Goal: Ask a question: Seek information or help from site administrators or community

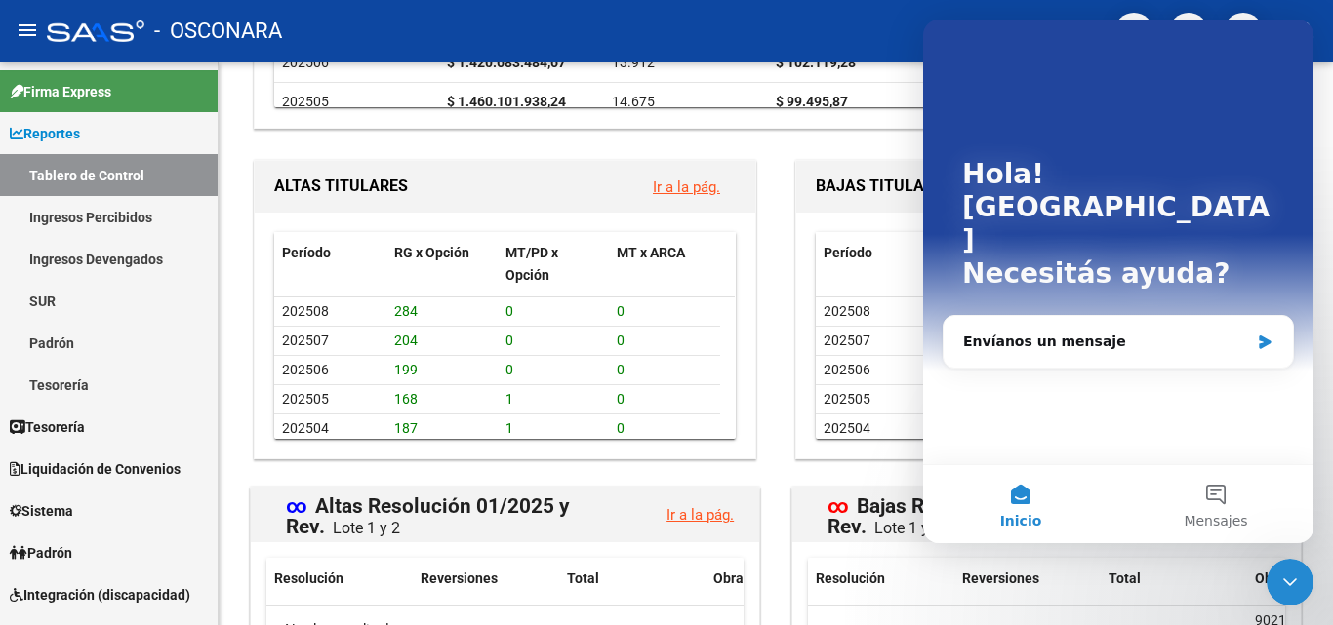
scroll to position [1756, 0]
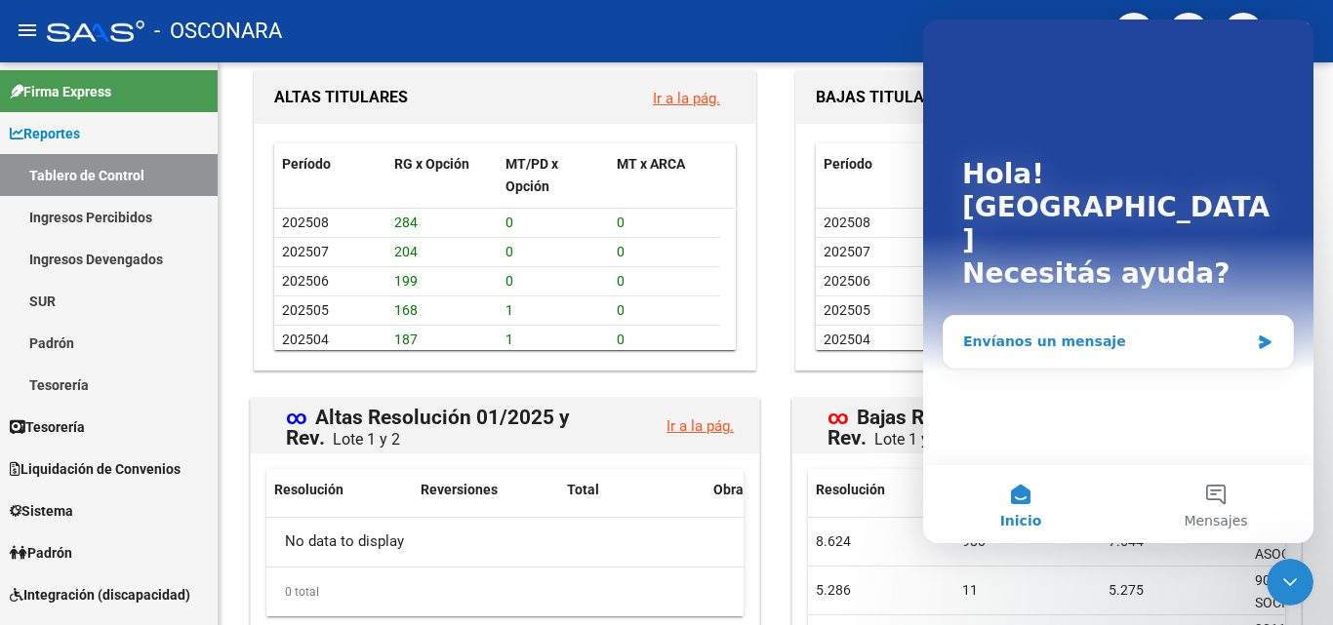
click at [1217, 332] on div "Envíanos un mensaje" at bounding box center [1106, 342] width 286 height 20
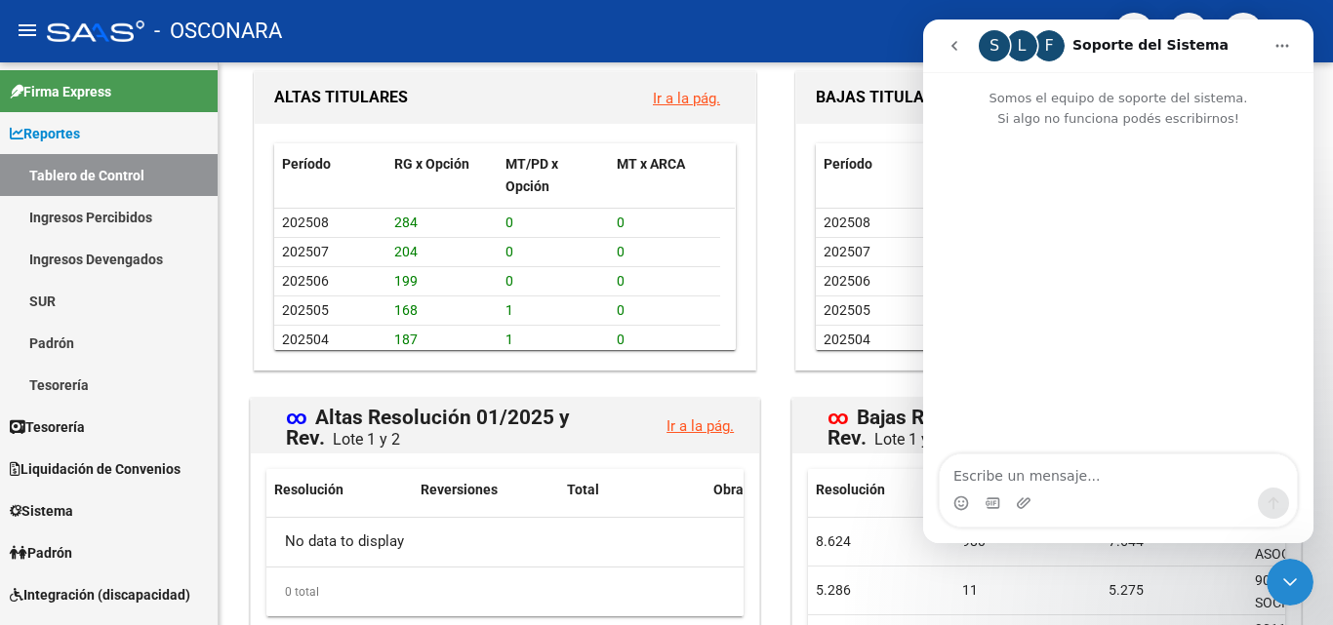
click at [1119, 100] on p "Somos el equipo de soporte del sistema. Si algo no funciona podés escribirnos!" at bounding box center [1118, 100] width 390 height 57
click at [1276, 48] on icon "Inicio" at bounding box center [1282, 46] width 16 height 16
click at [1021, 292] on div "Intercom Messenger" at bounding box center [1118, 293] width 390 height 328
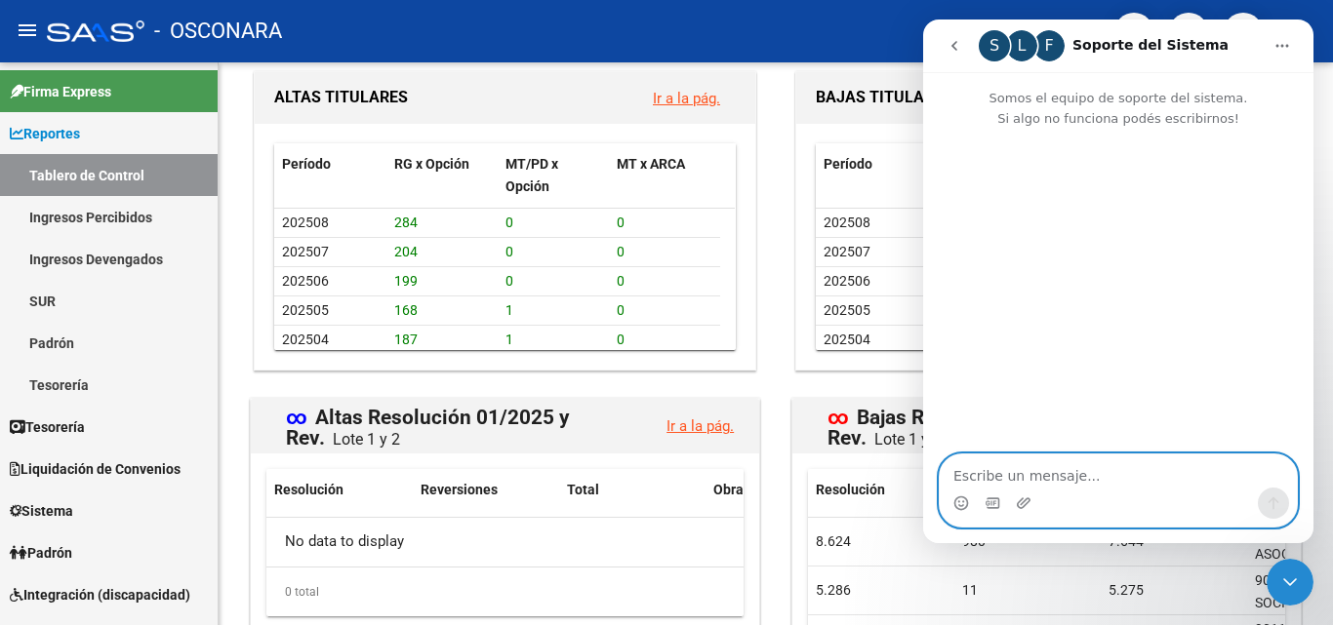
click at [1065, 477] on textarea "Escribe un mensaje..." at bounding box center [1118, 471] width 357 height 33
type textarea "buenos dias"
type textarea "neces"
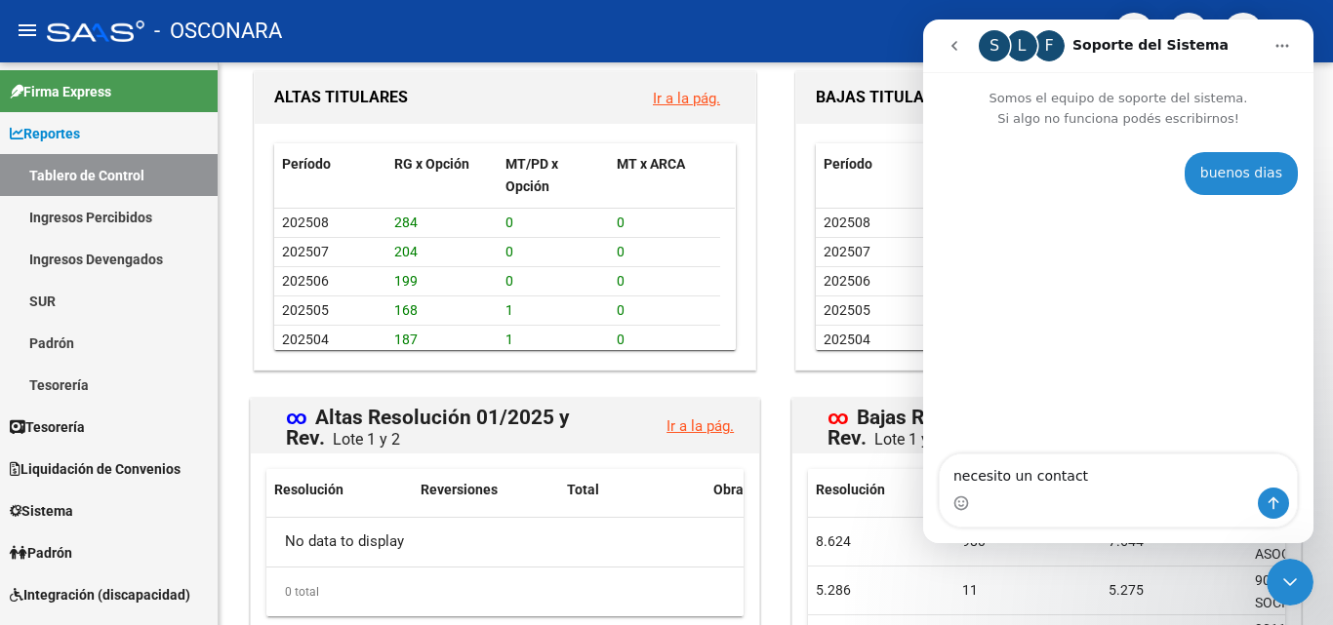
type textarea "necesito un contacto"
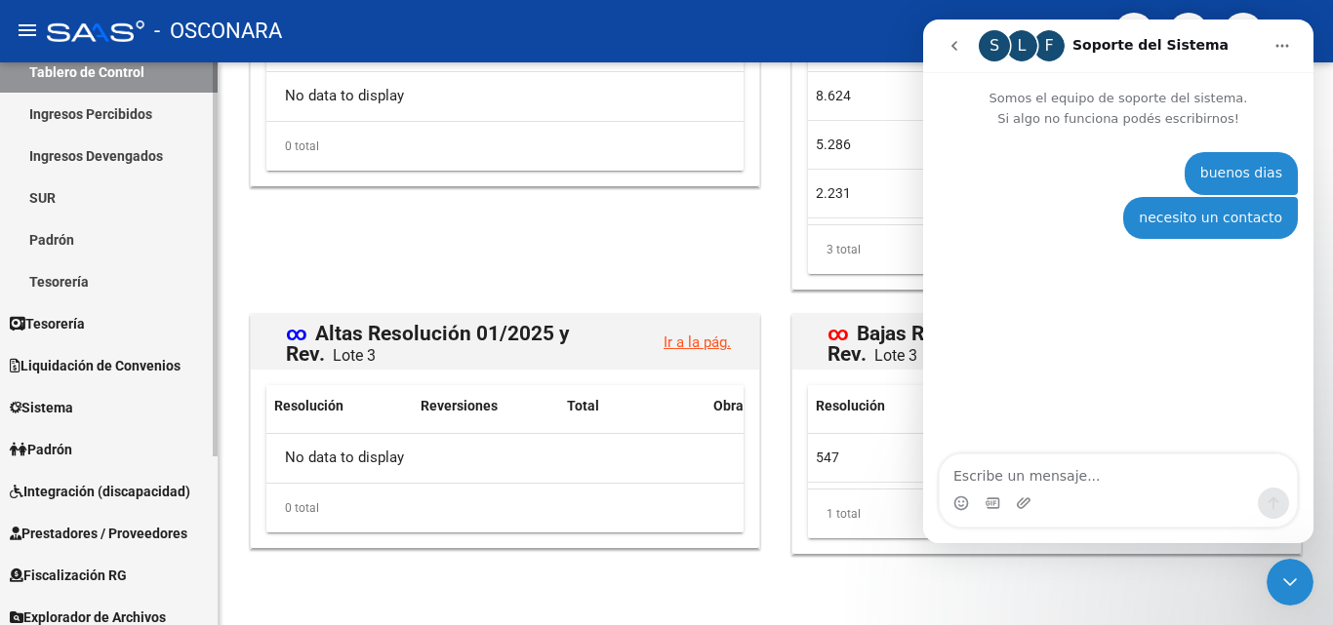
scroll to position [242, 0]
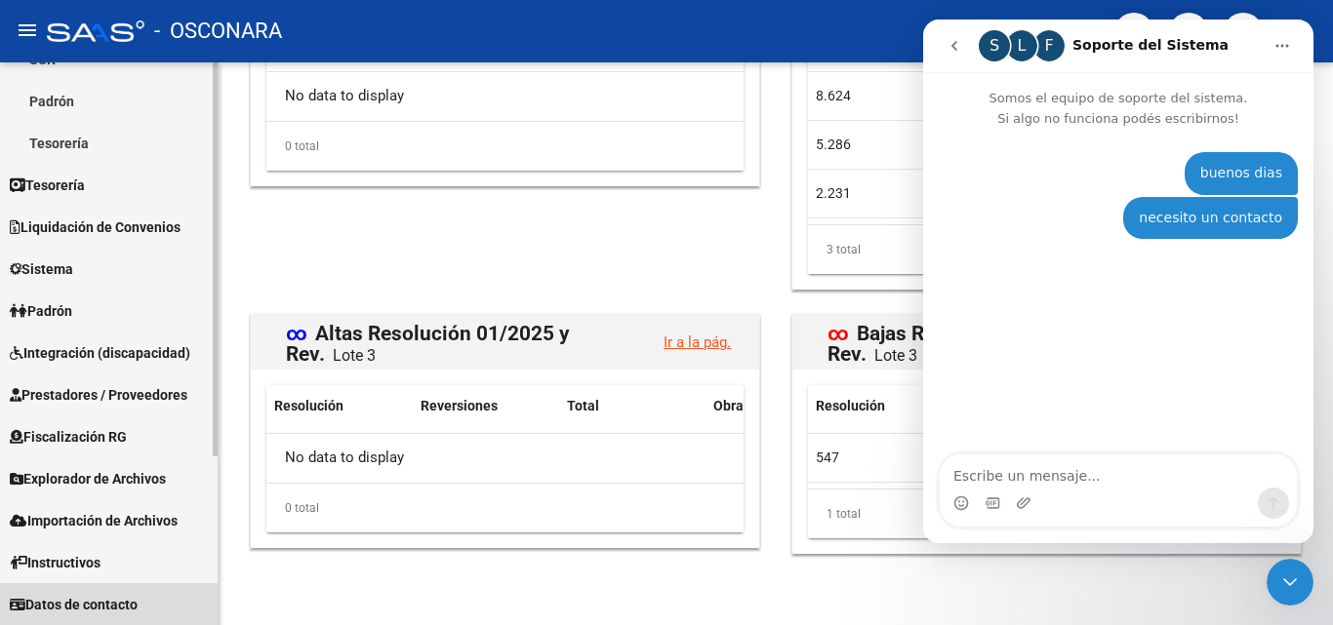
click at [118, 606] on span "Datos de contacto" at bounding box center [74, 604] width 128 height 21
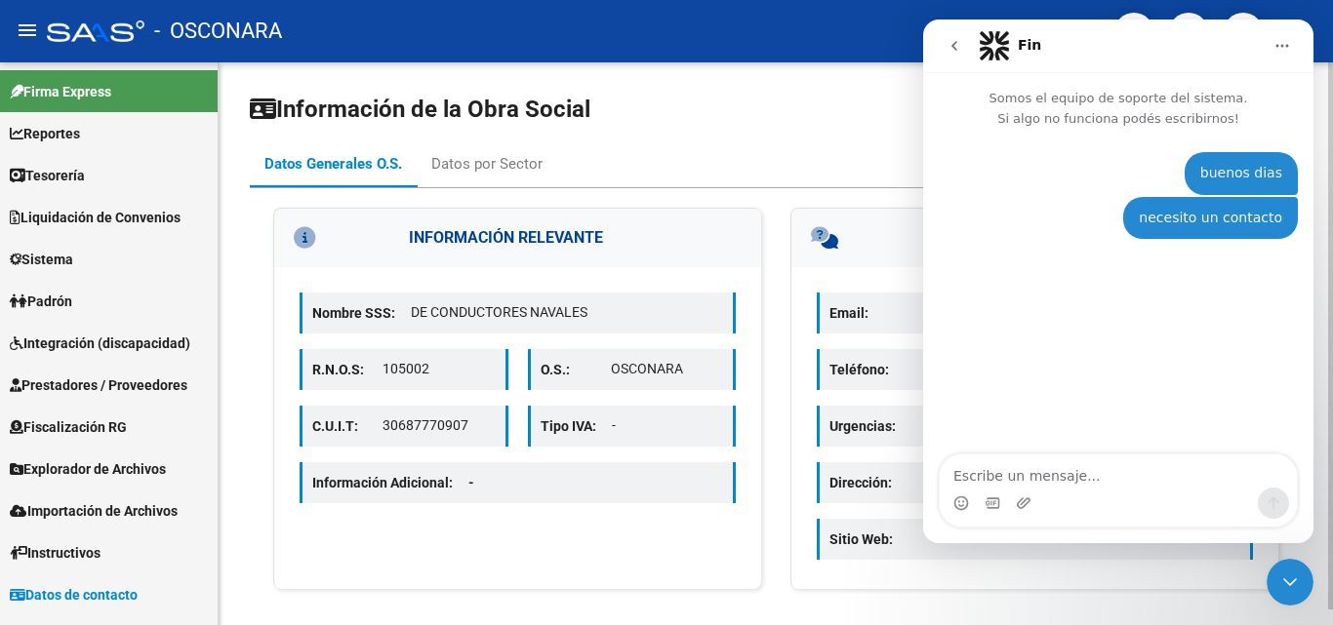
click at [842, 115] on h1 "Información de la Obra Social" at bounding box center [776, 109] width 1052 height 31
click at [1281, 44] on icon "Inicio" at bounding box center [1282, 46] width 16 height 16
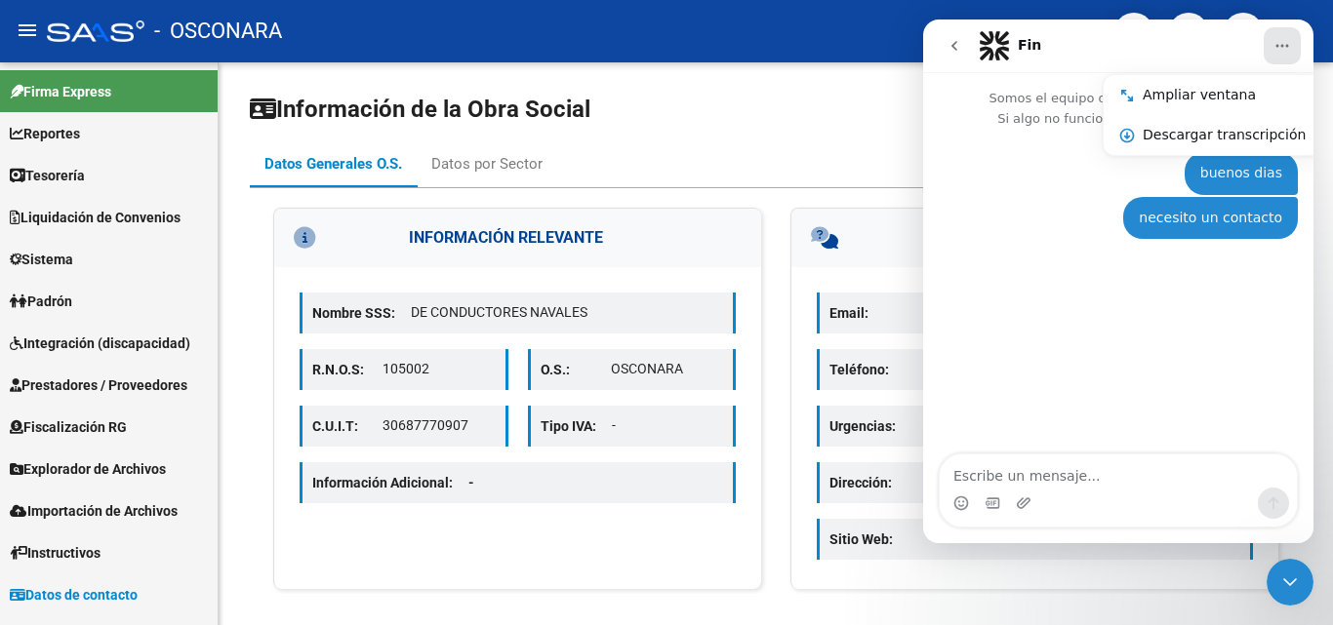
click at [779, 49] on div "- OSCONARA" at bounding box center [573, 31] width 1052 height 43
click at [775, 86] on div "Información de la Obra Social Datos Generales O.S. Datos por Sector INFORMACIÓN…" at bounding box center [776, 351] width 1114 height 579
click at [1294, 587] on icon "Cerrar Intercom Messenger" at bounding box center [1289, 582] width 23 height 23
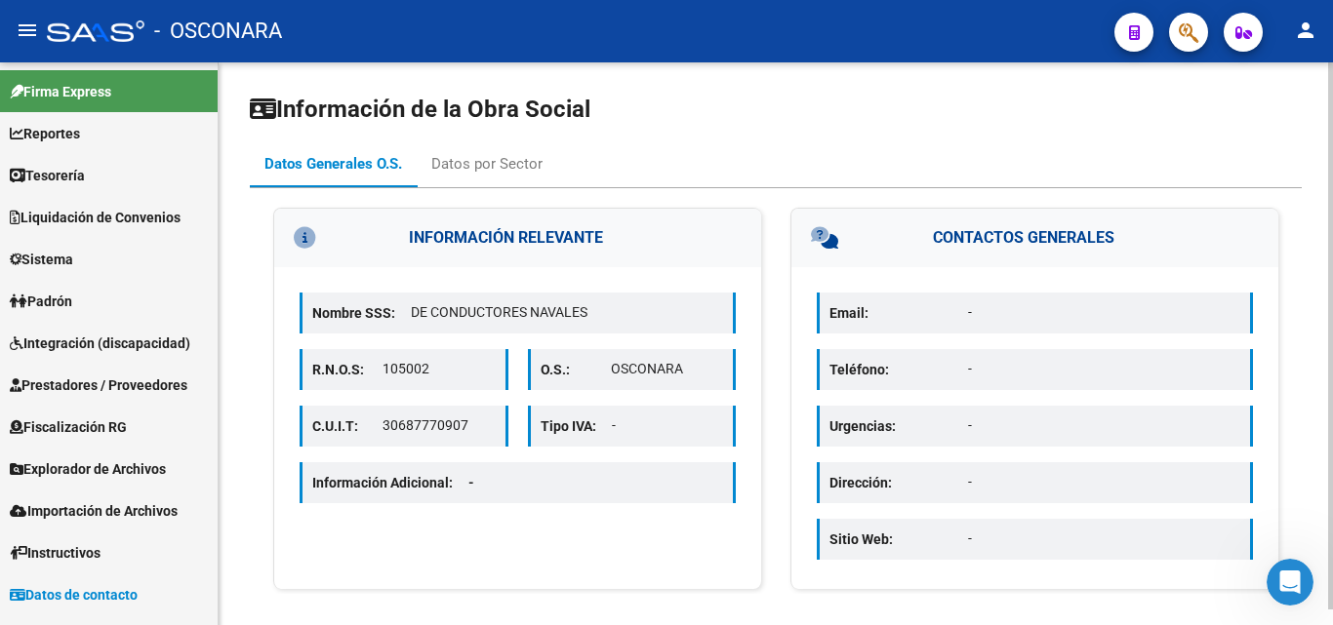
scroll to position [16, 0]
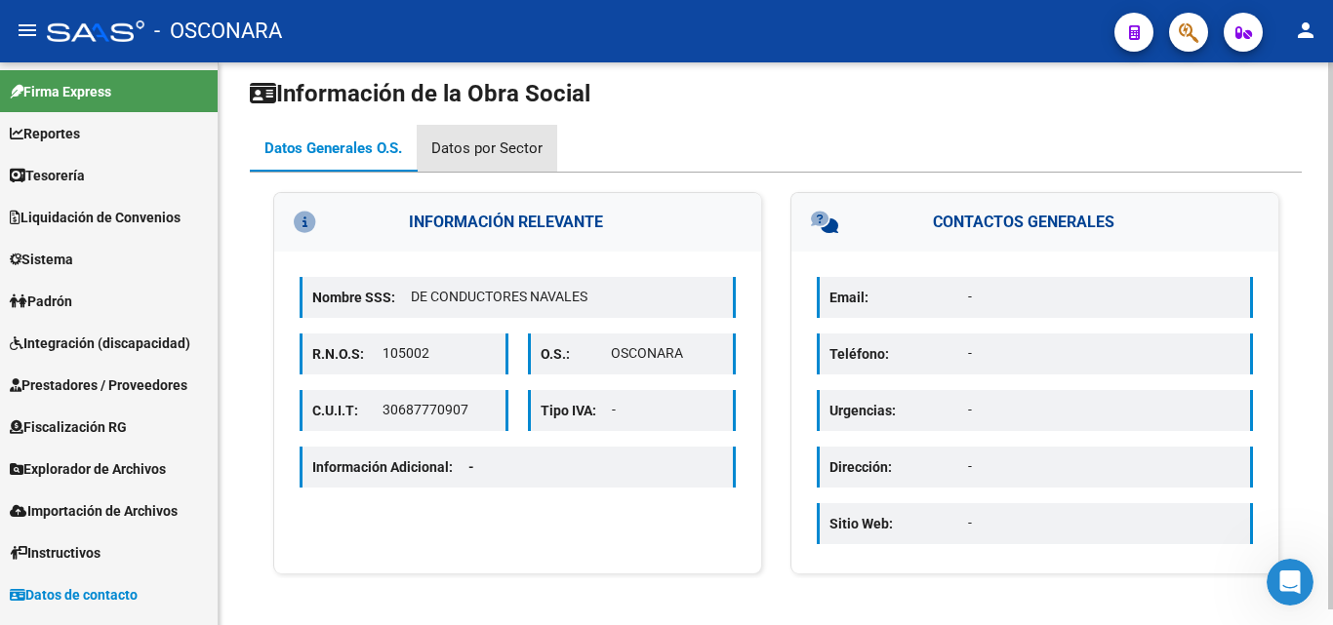
click at [492, 141] on div "Datos por Sector" at bounding box center [486, 148] width 111 height 21
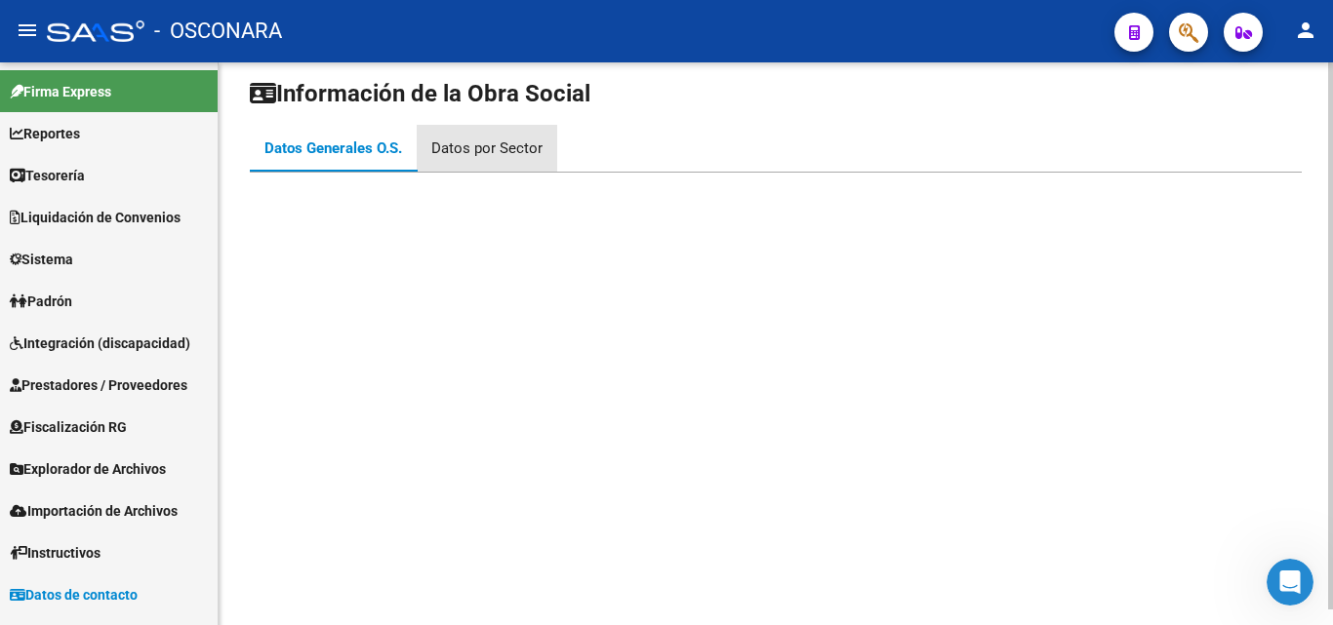
scroll to position [0, 0]
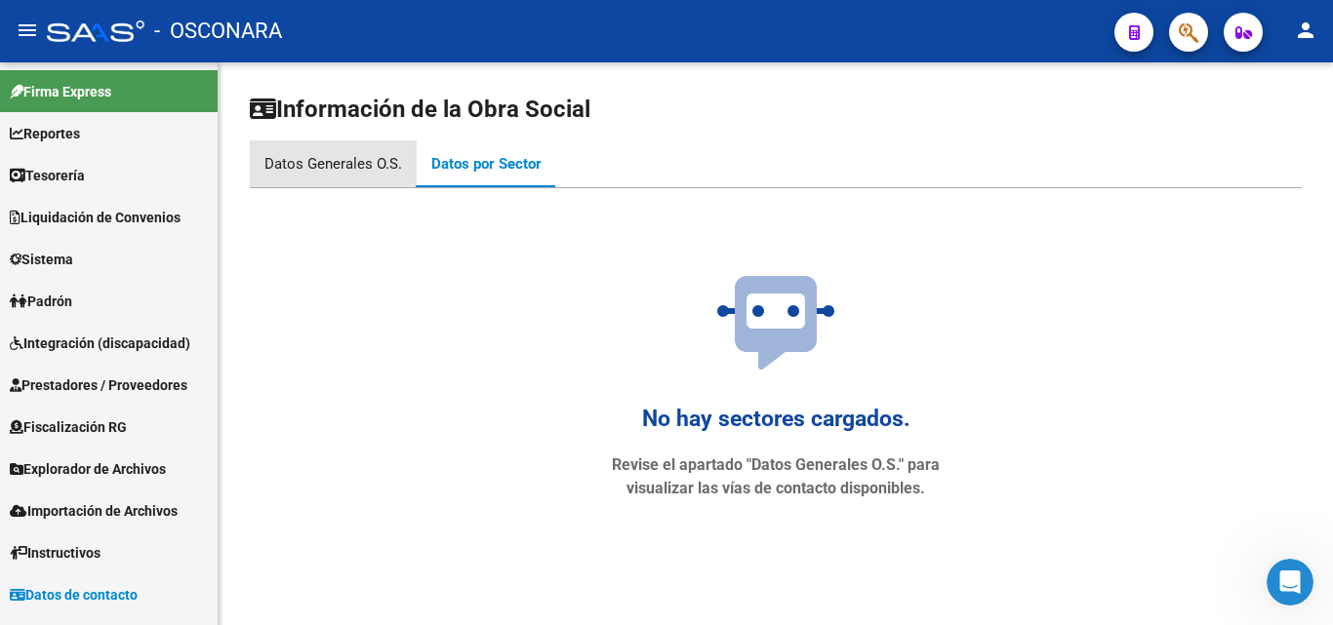
click at [344, 153] on div "Datos Generales O.S." at bounding box center [333, 163] width 138 height 21
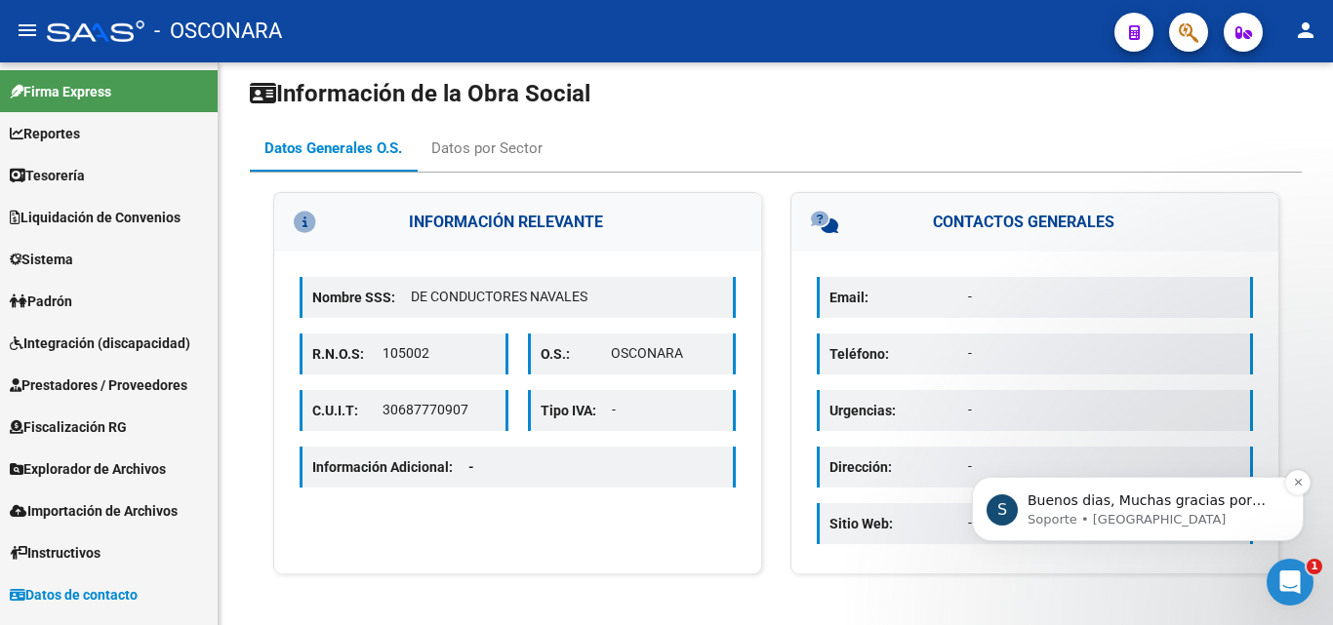
click at [1139, 524] on p "Soporte • [GEOGRAPHIC_DATA]" at bounding box center [1154, 520] width 252 height 18
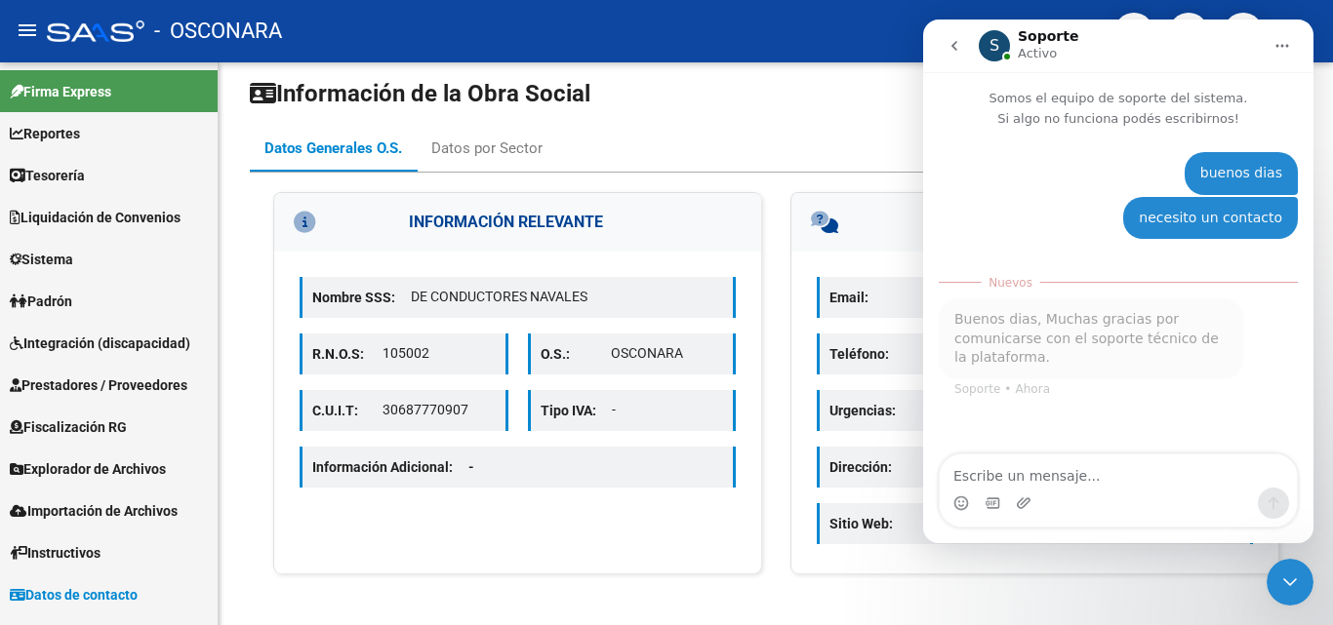
scroll to position [3, 0]
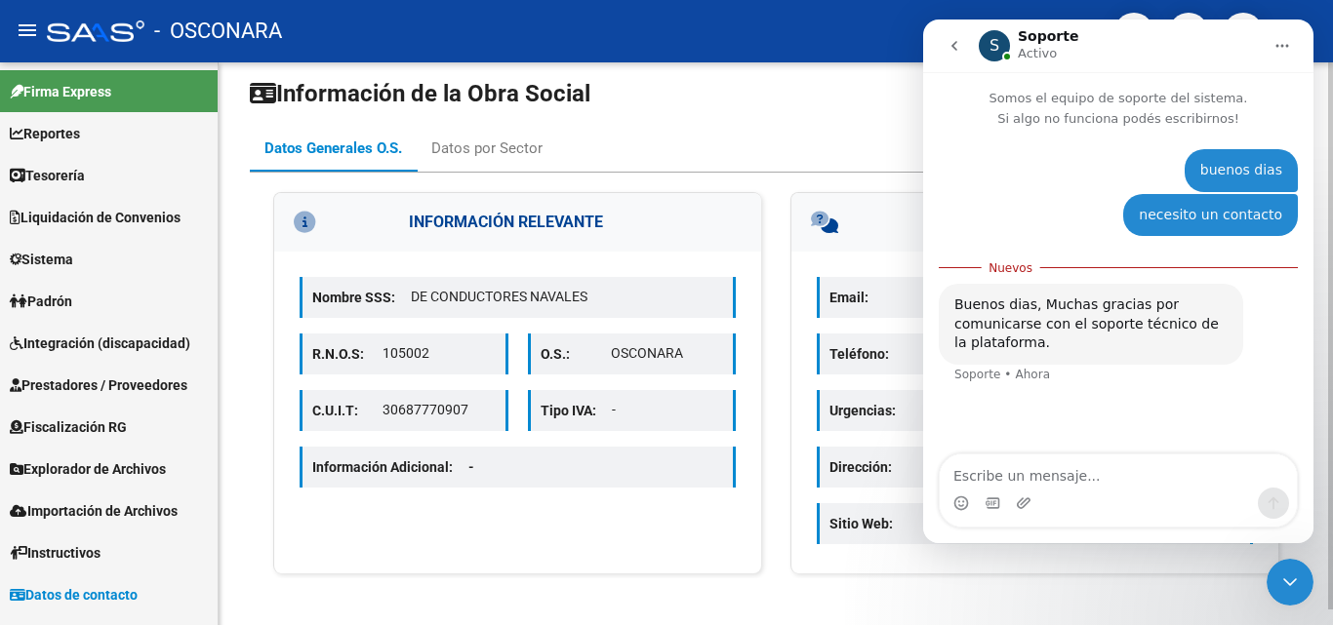
click at [788, 588] on div "Información de la Obra Social Datos Generales O.S. Datos por Sector INFORMACIÓN…" at bounding box center [776, 336] width 1114 height 579
click at [1045, 51] on p "Activo" at bounding box center [1037, 54] width 39 height 20
click at [961, 45] on icon "go back" at bounding box center [955, 46] width 16 height 16
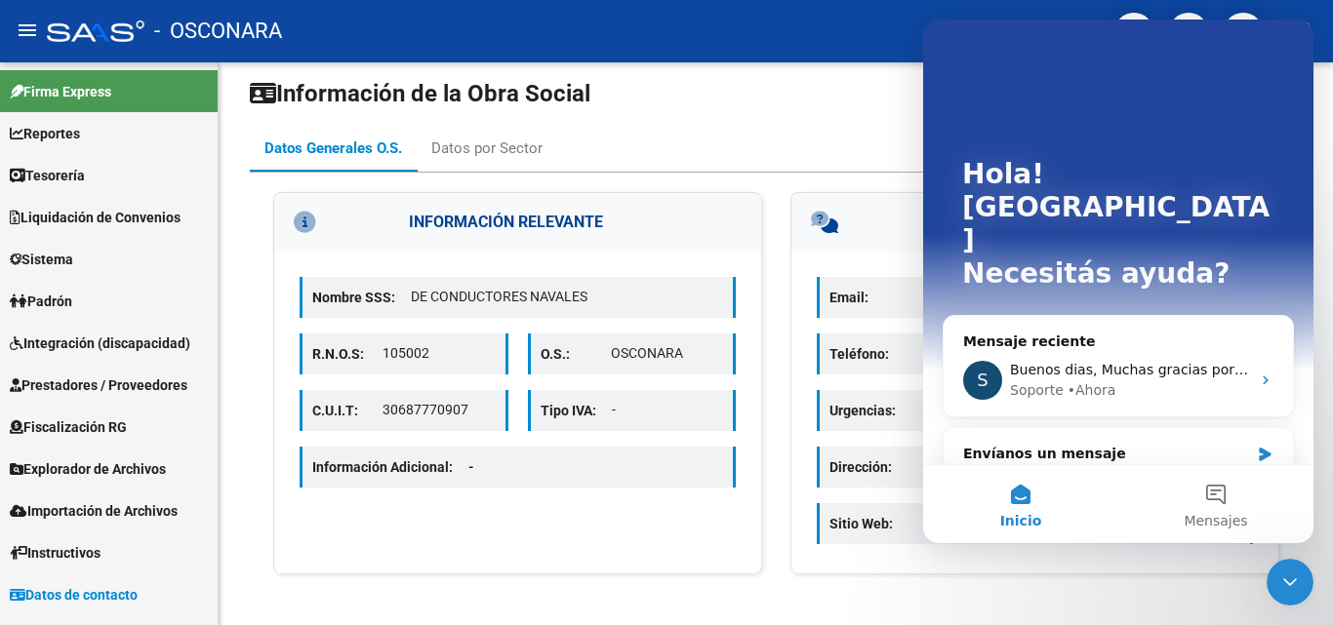
click at [1123, 61] on div "Intercom Messenger" at bounding box center [1118, 70] width 312 height 39
click at [1224, 535] on button "Mensajes" at bounding box center [1215, 504] width 195 height 78
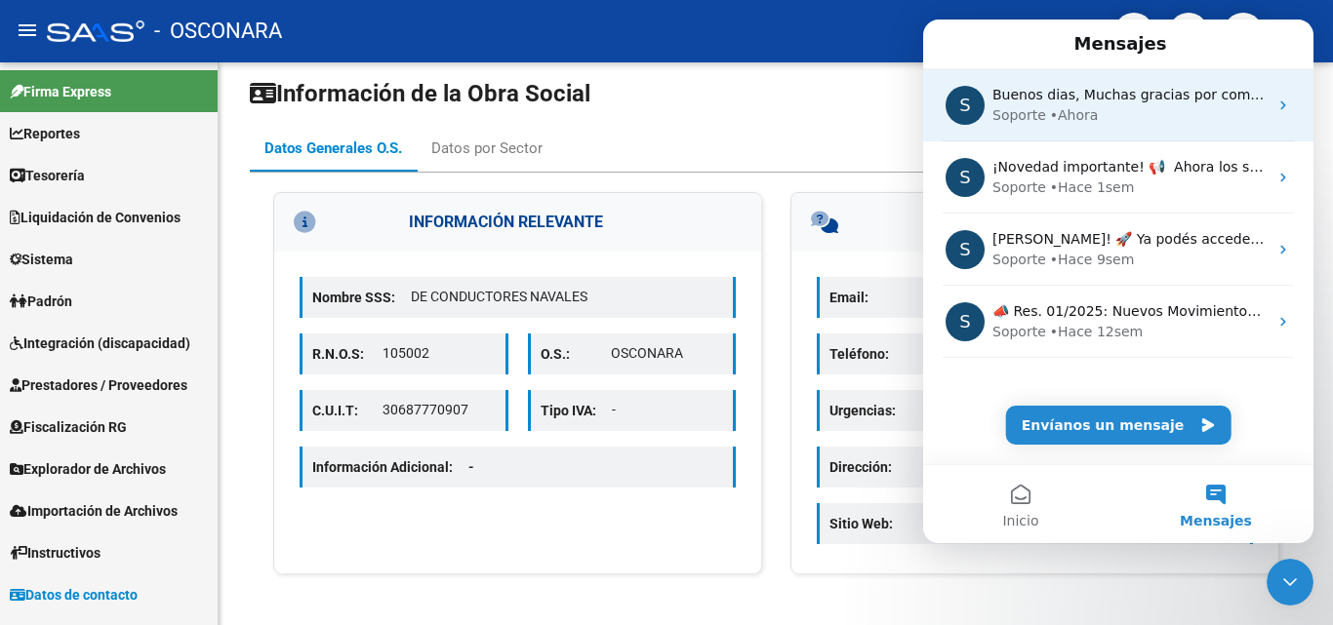
click at [1119, 97] on span "Buenos dias, Muchas gracias por comunicarse con el soporte técnico de la plataf…" at bounding box center [1288, 95] width 593 height 16
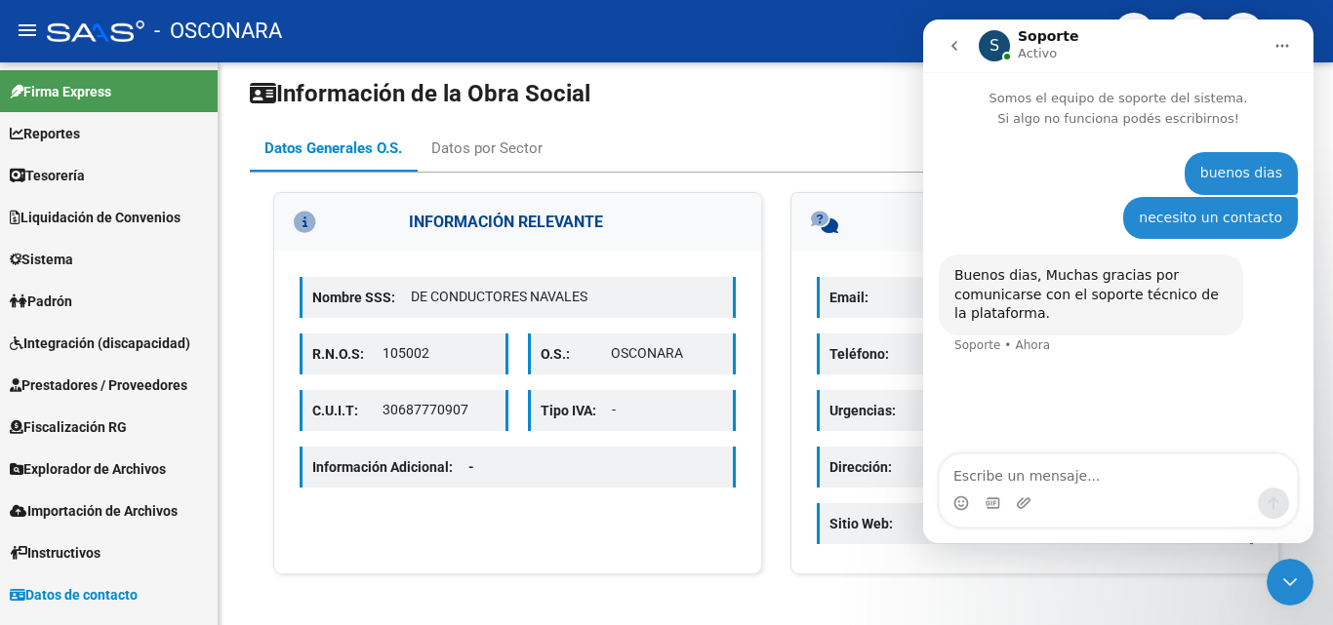
click at [1188, 41] on div "S Soporte Activo" at bounding box center [1120, 46] width 283 height 34
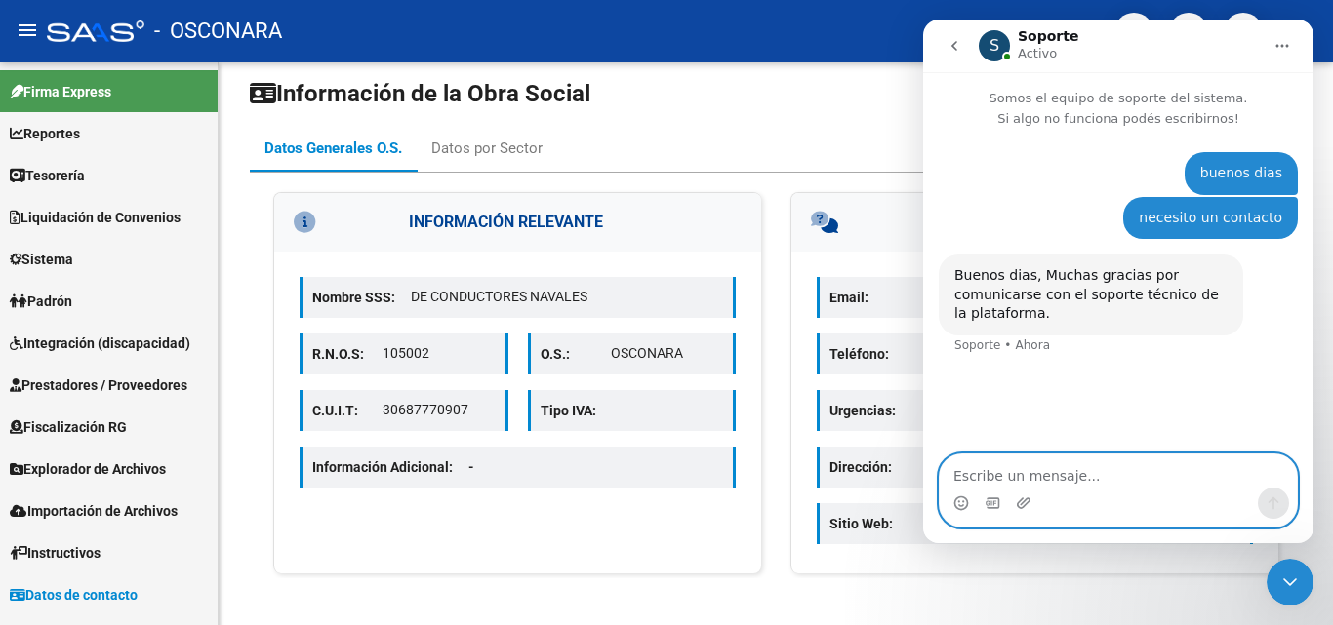
click at [1100, 467] on textarea "Escribe un mensaje..." at bounding box center [1118, 471] width 357 height 33
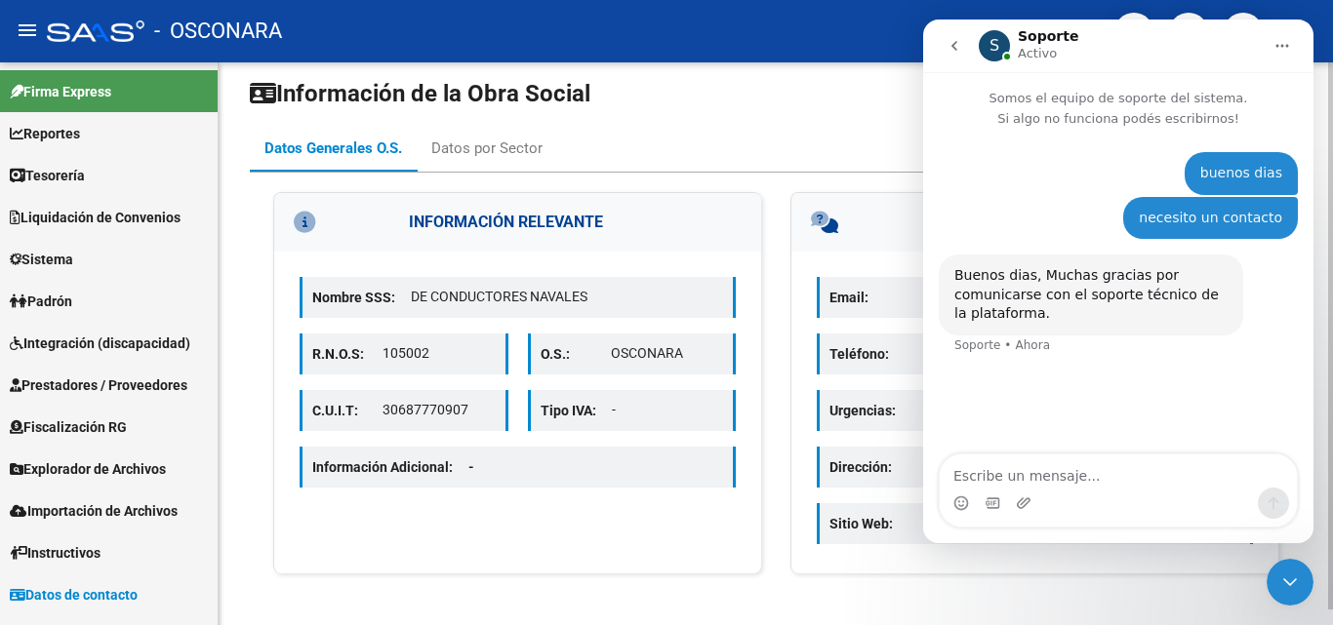
click at [845, 563] on div "Email: - Teléfono: - Urgencias: - Dirección: - Sitio Web: -" at bounding box center [1034, 413] width 487 height 322
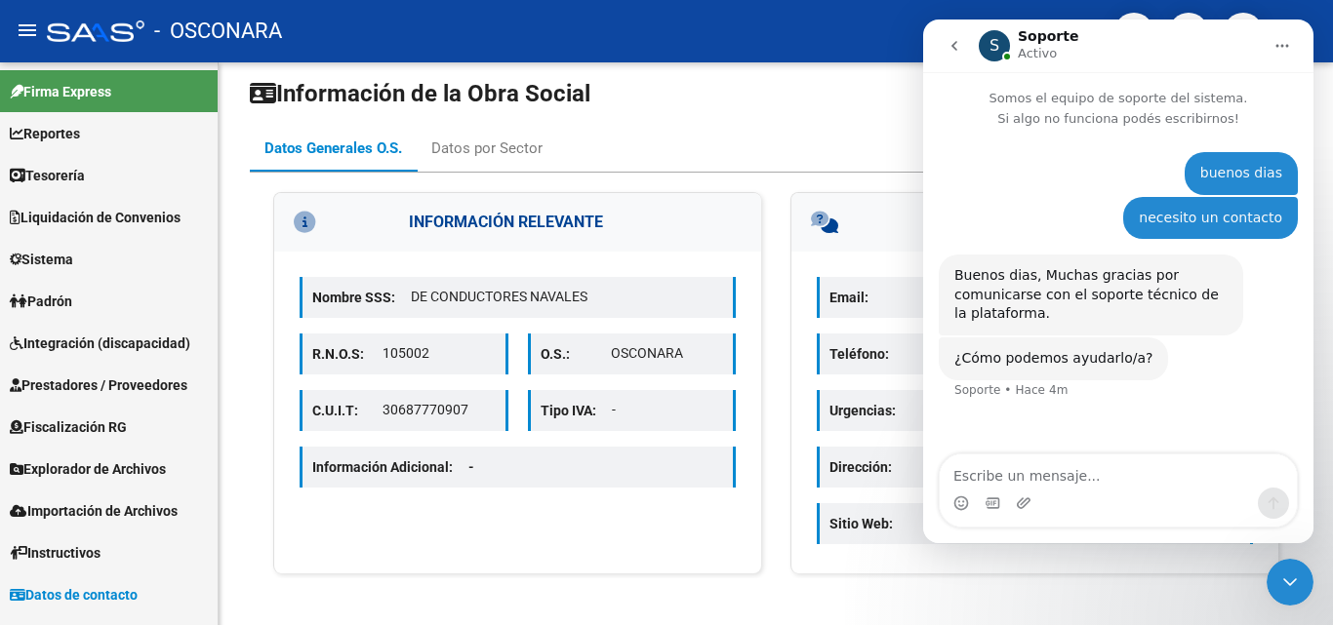
click at [66, 551] on span "Instructivos" at bounding box center [55, 553] width 91 height 21
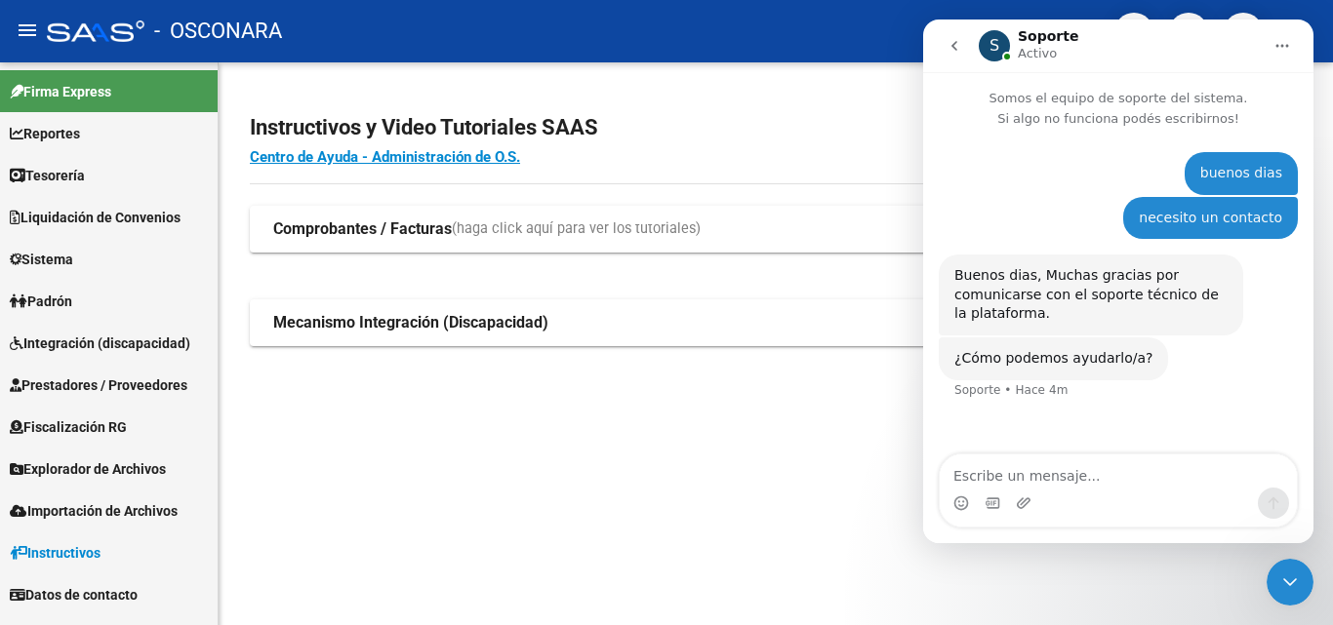
click at [101, 520] on span "Importación de Archivos" at bounding box center [94, 511] width 168 height 21
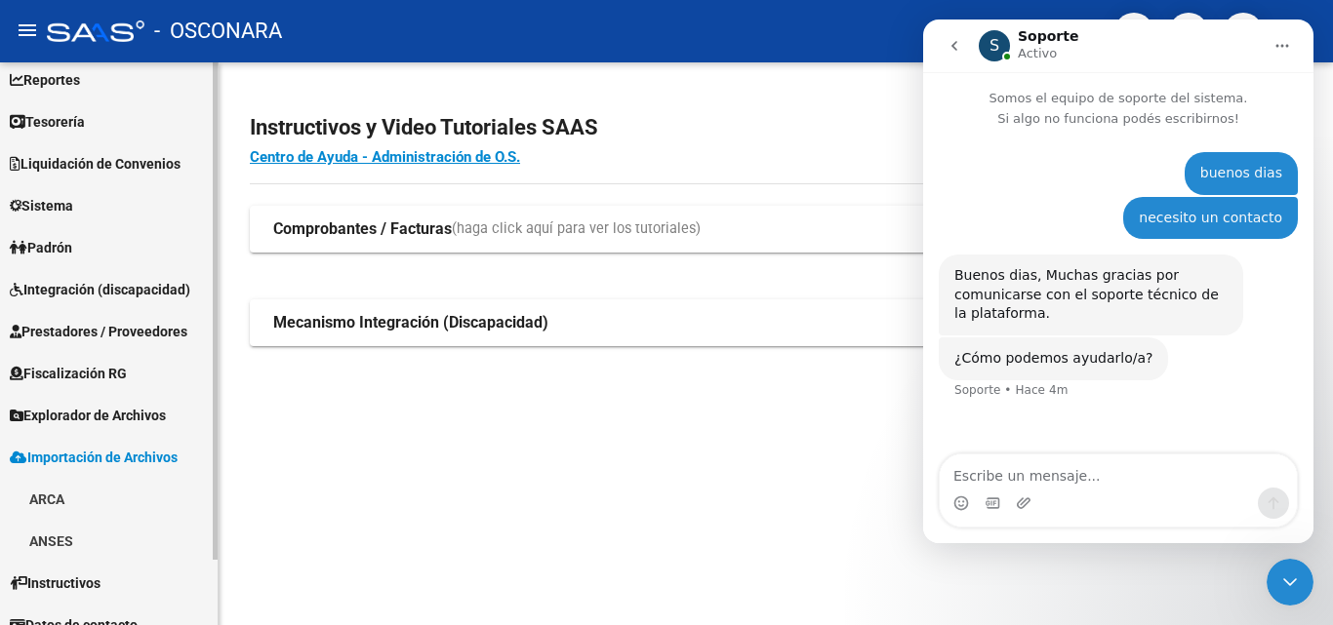
scroll to position [74, 0]
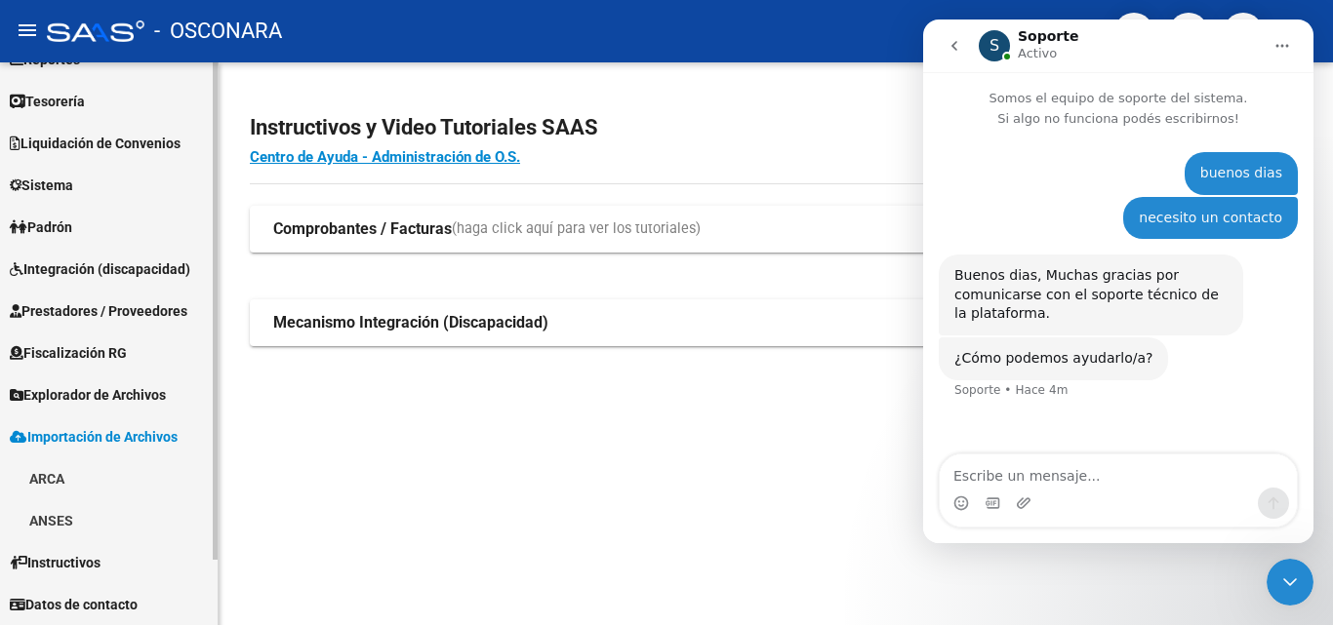
click at [115, 388] on span "Explorador de Archivos" at bounding box center [88, 394] width 156 height 21
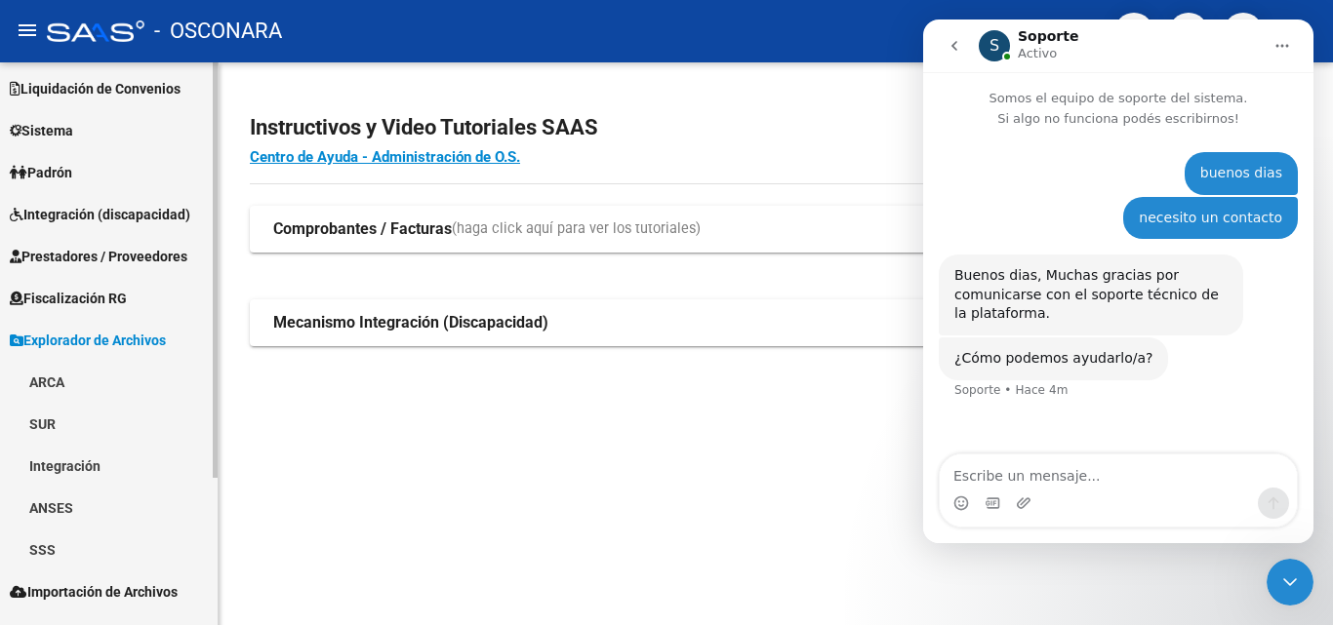
scroll to position [172, 0]
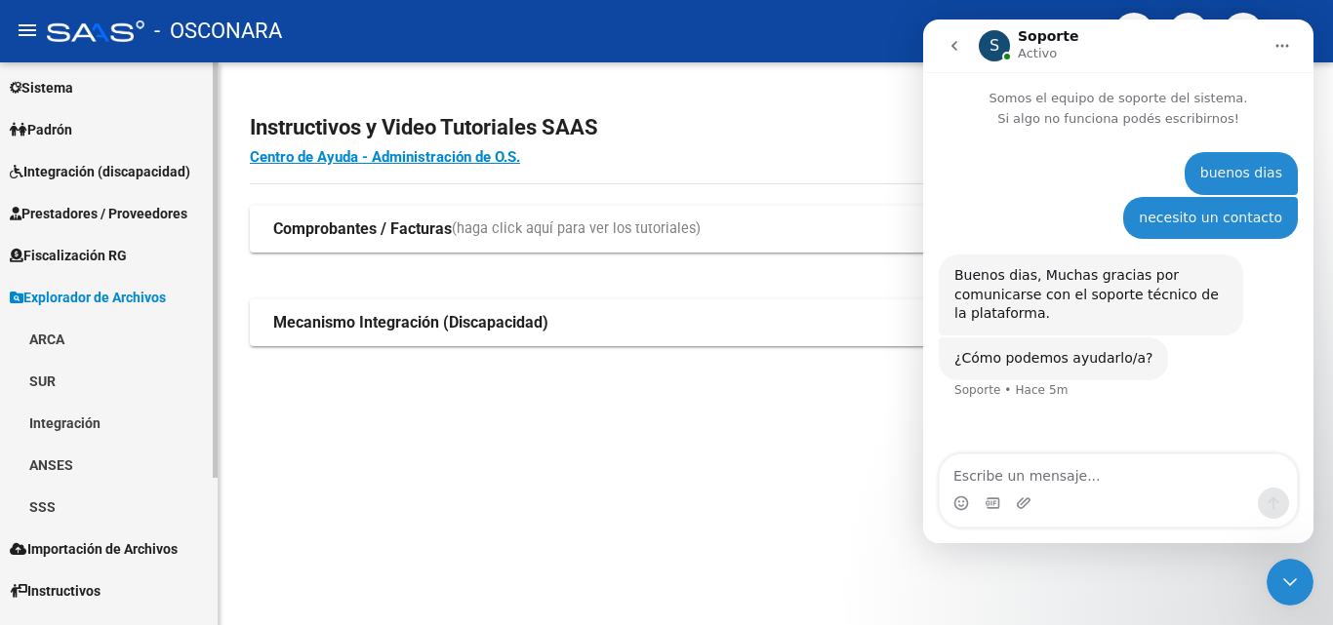
click at [52, 506] on link "SSS" at bounding box center [109, 507] width 218 height 42
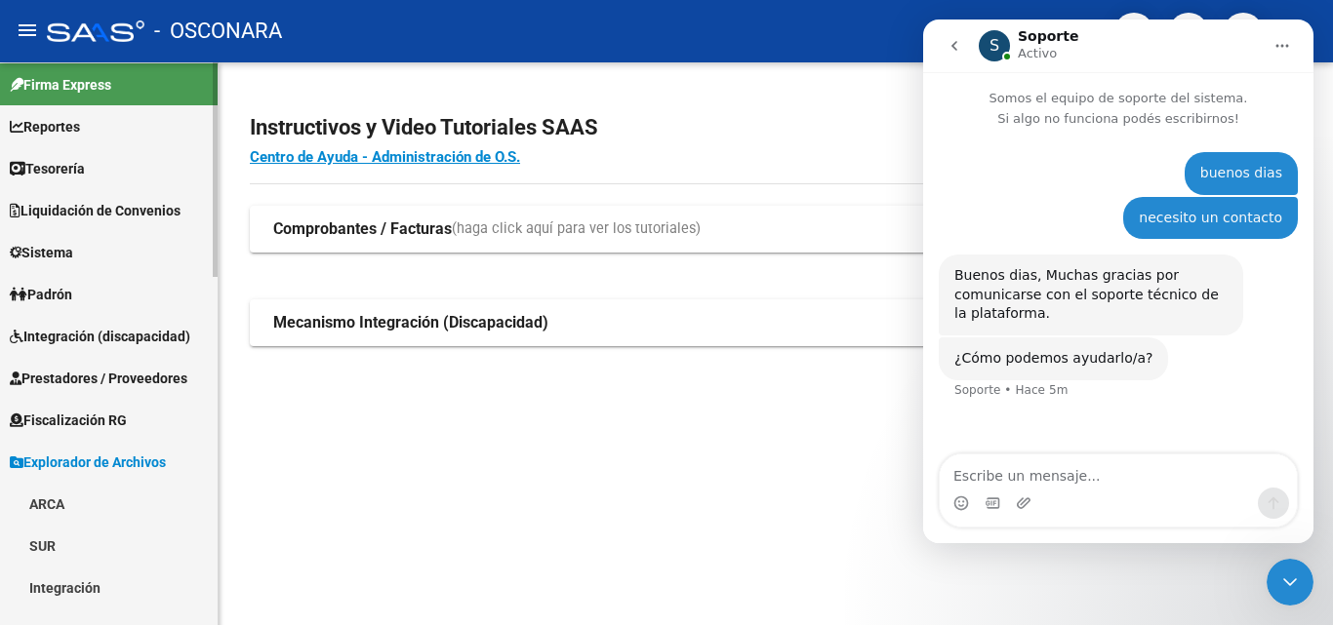
scroll to position [0, 0]
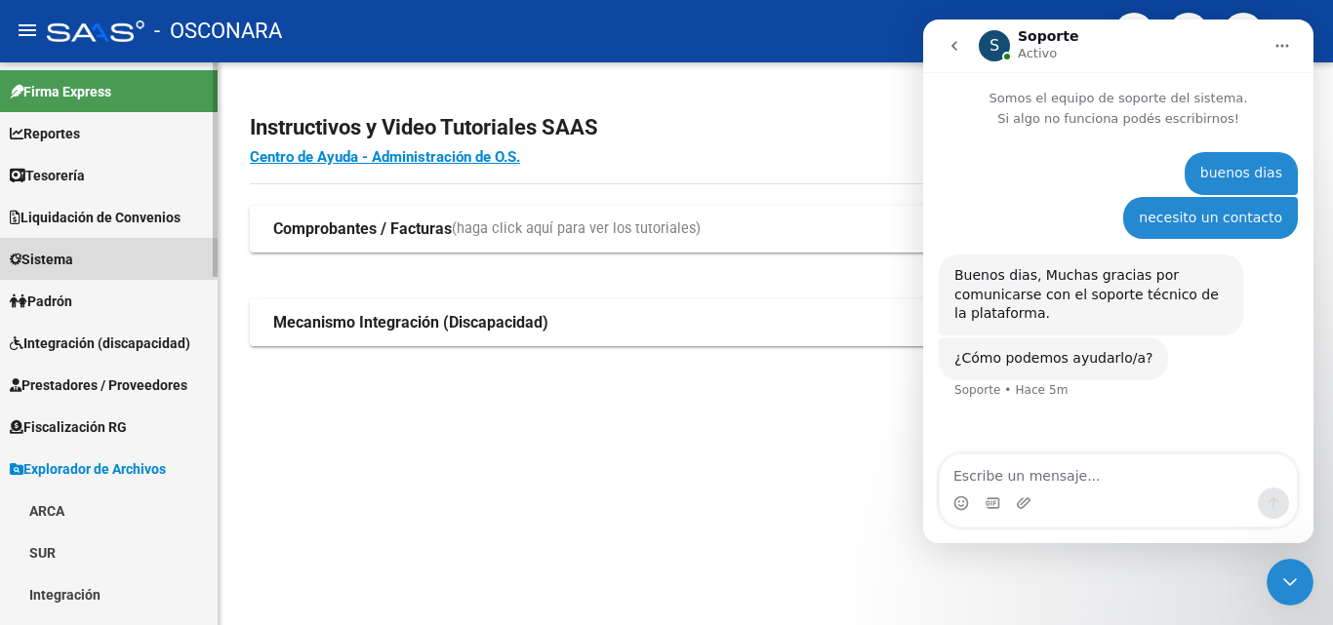
click at [46, 253] on span "Sistema" at bounding box center [41, 259] width 63 height 21
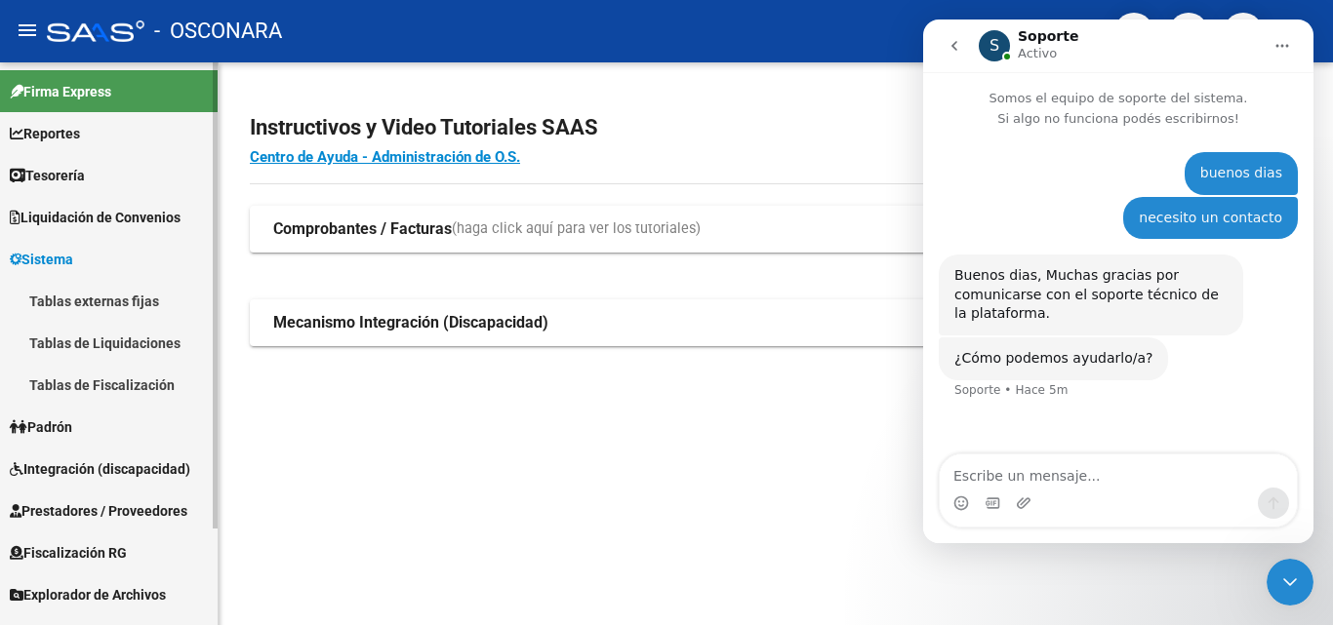
click at [70, 306] on link "Tablas externas fijas" at bounding box center [109, 301] width 218 height 42
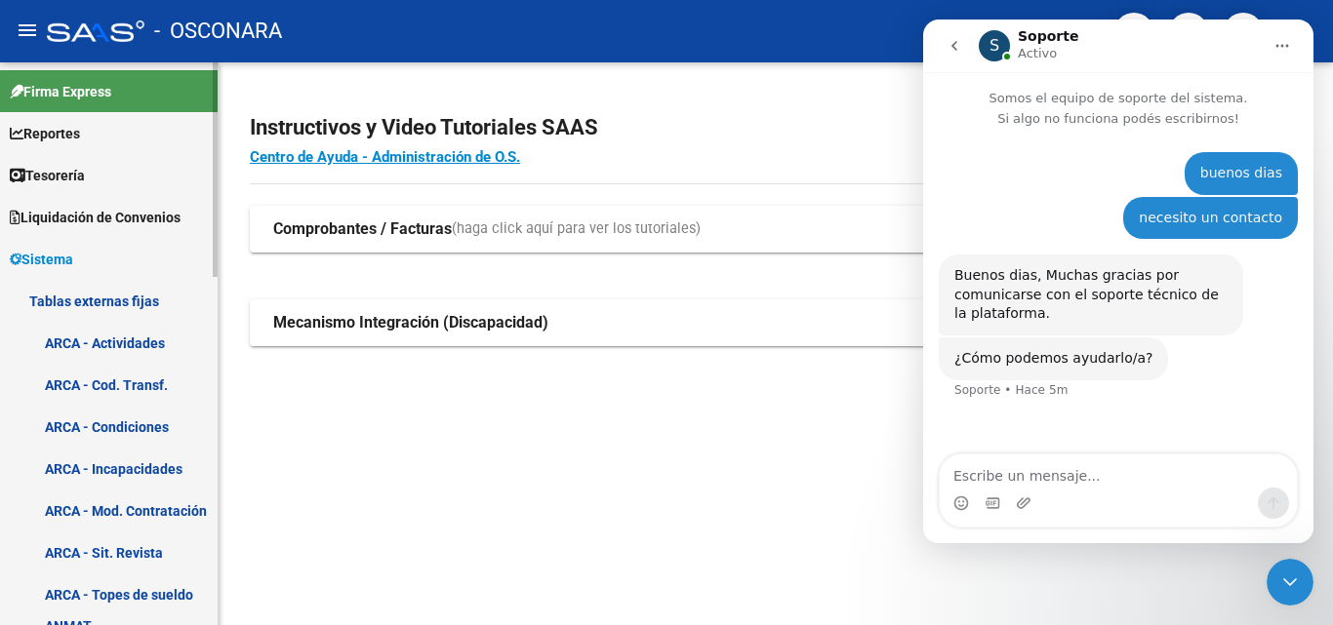
click at [65, 258] on span "Sistema" at bounding box center [41, 259] width 63 height 21
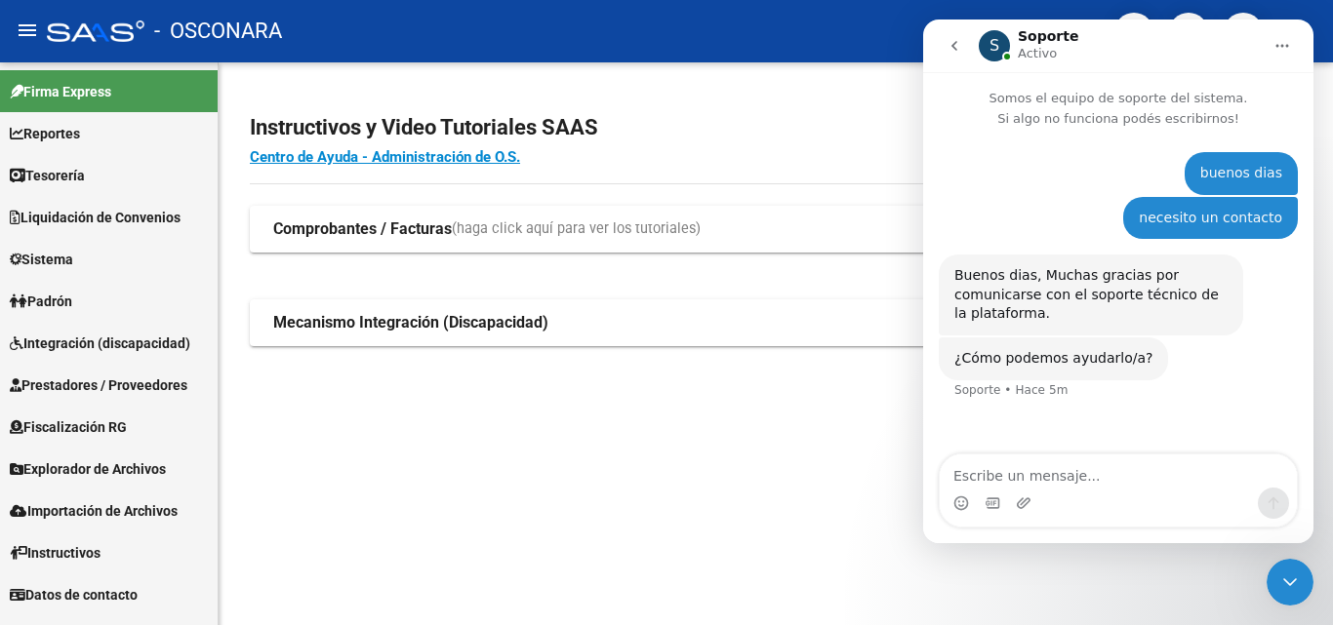
click at [169, 378] on span "Prestadores / Proveedores" at bounding box center [99, 385] width 178 height 21
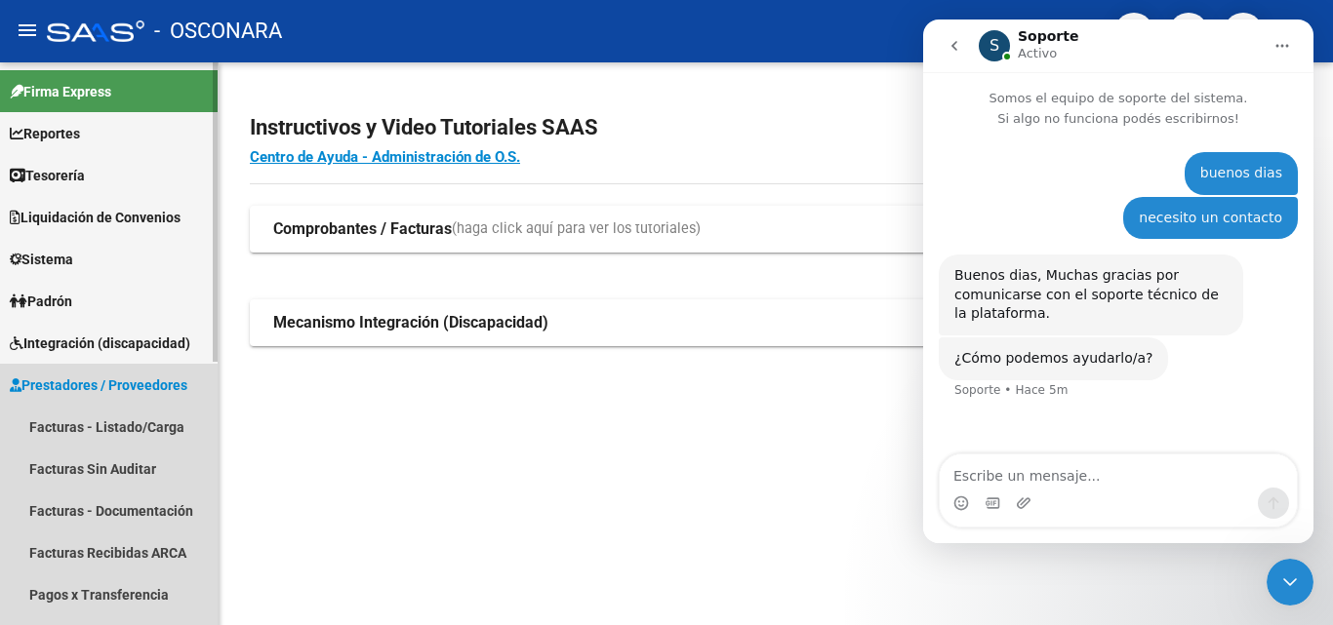
click at [166, 384] on span "Prestadores / Proveedores" at bounding box center [99, 385] width 178 height 21
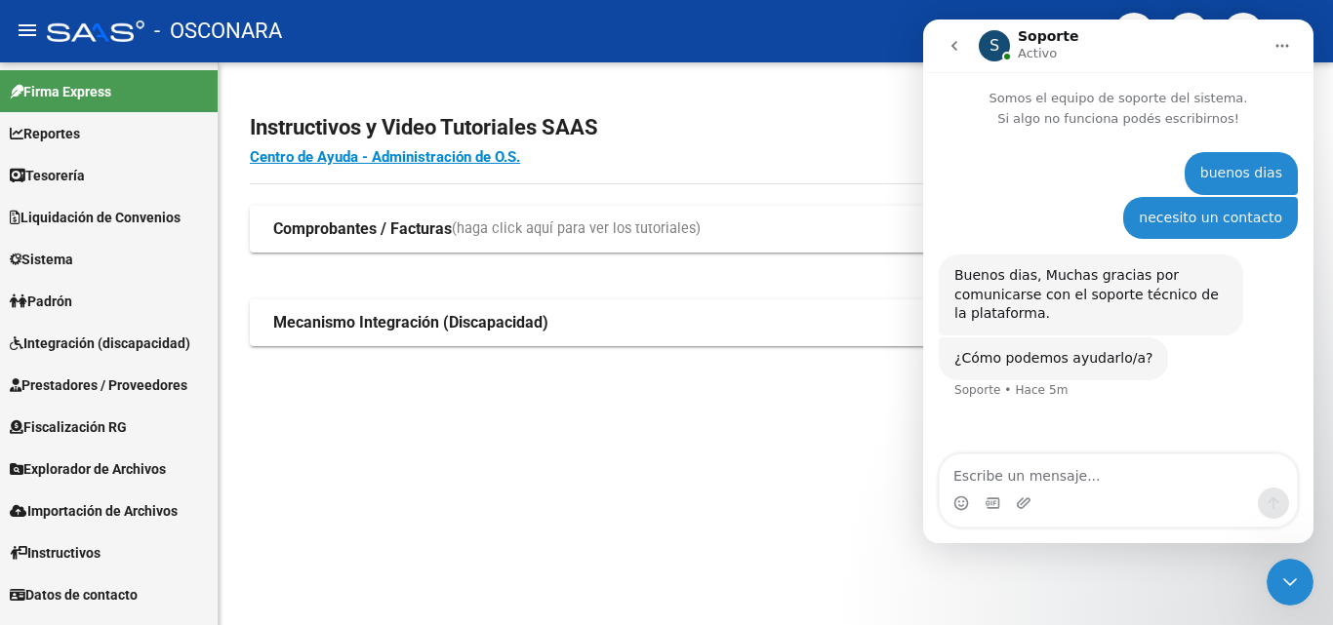
click at [1295, 48] on button "Inicio" at bounding box center [1282, 45] width 37 height 37
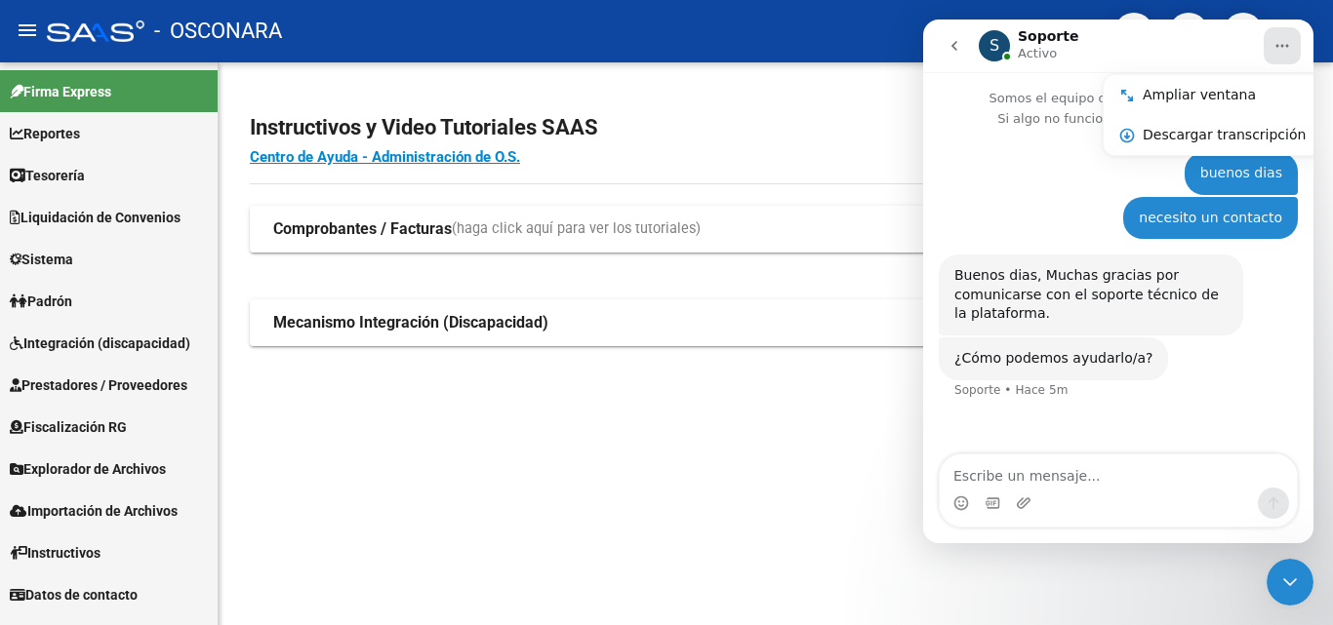
click at [897, 98] on app-root-component "Instructivos y Video Tutoriales SAAS Centro de Ayuda - Administración de O.S. C…" at bounding box center [776, 220] width 1052 height 253
click at [1251, 503] on div "Intercom Messenger" at bounding box center [1118, 503] width 357 height 31
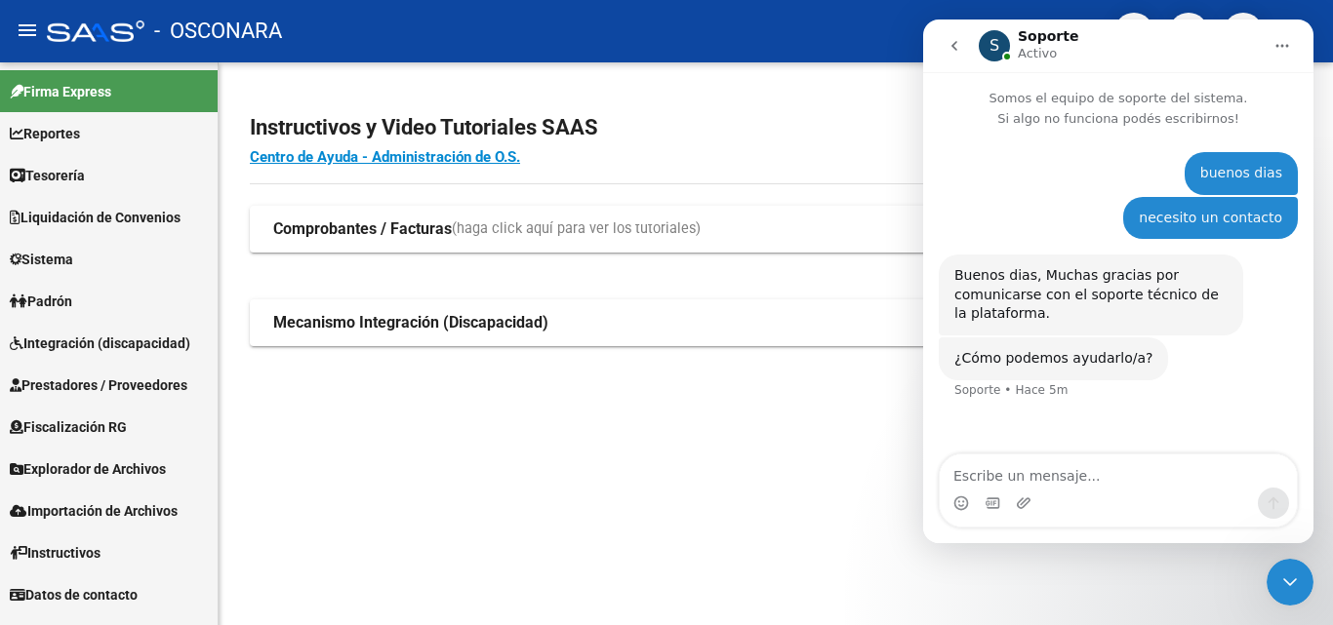
click at [1295, 581] on icon "Cerrar Intercom Messenger" at bounding box center [1289, 582] width 23 height 23
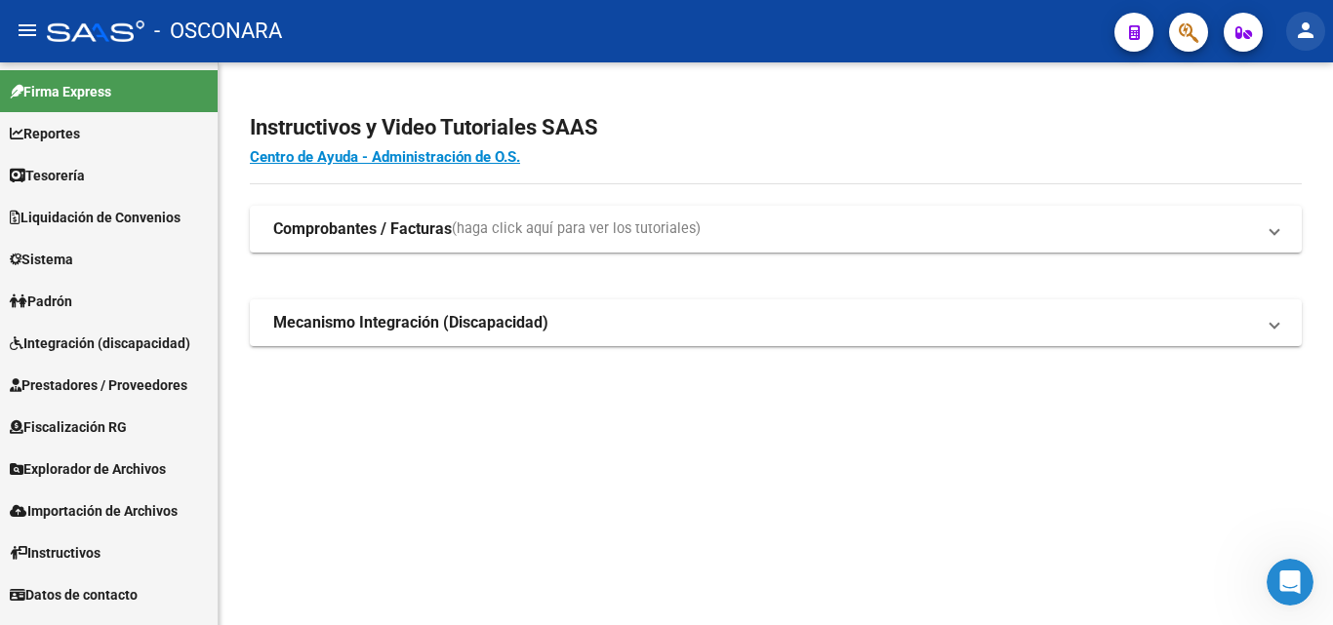
click at [1297, 29] on mat-icon "person" at bounding box center [1305, 30] width 23 height 23
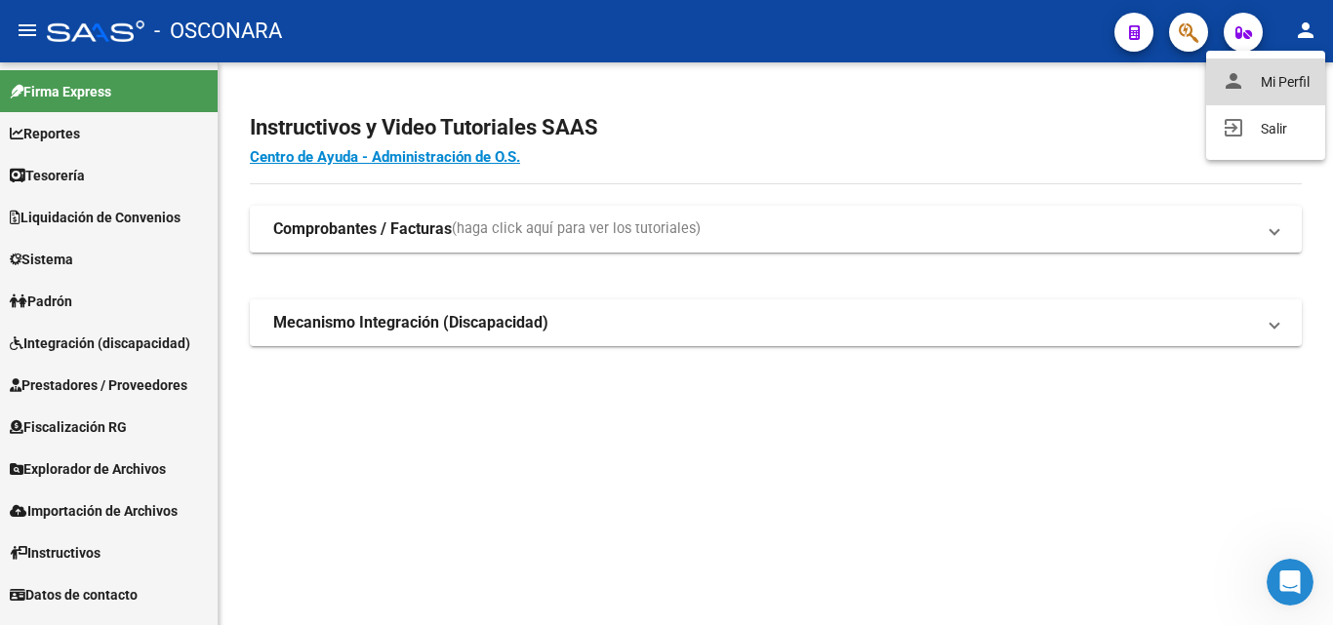
click at [1290, 64] on button "person Mi Perfil" at bounding box center [1265, 82] width 119 height 47
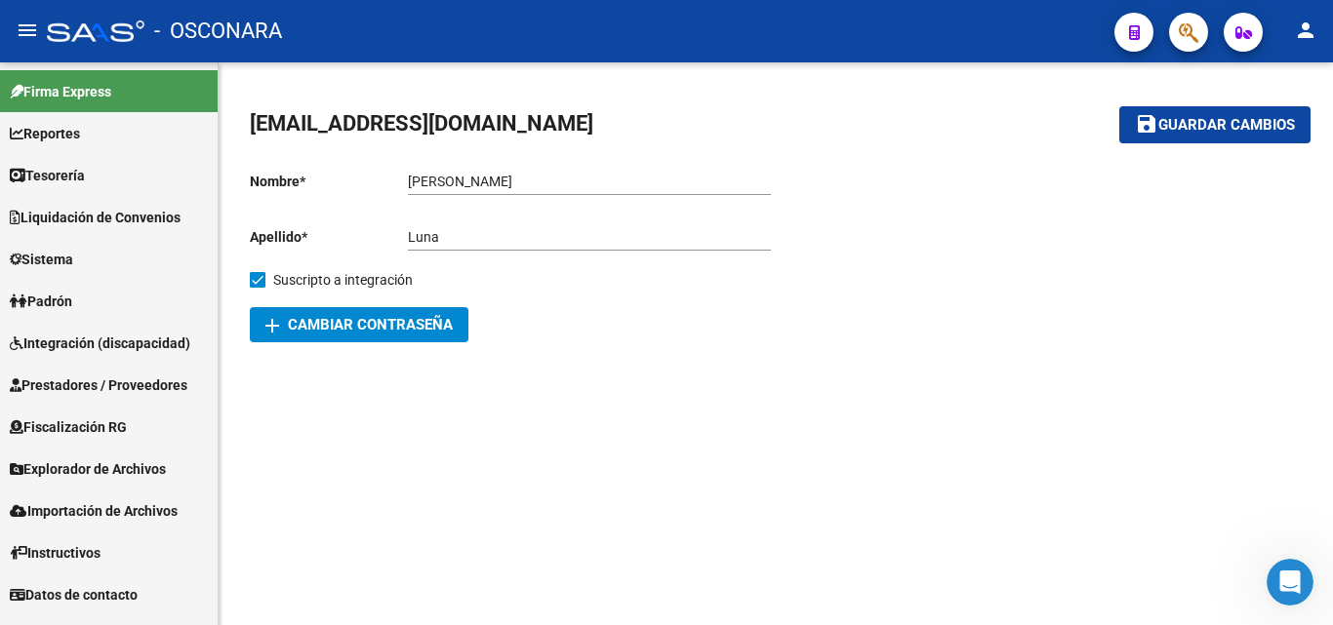
click at [1232, 34] on button "button" at bounding box center [1243, 32] width 39 height 39
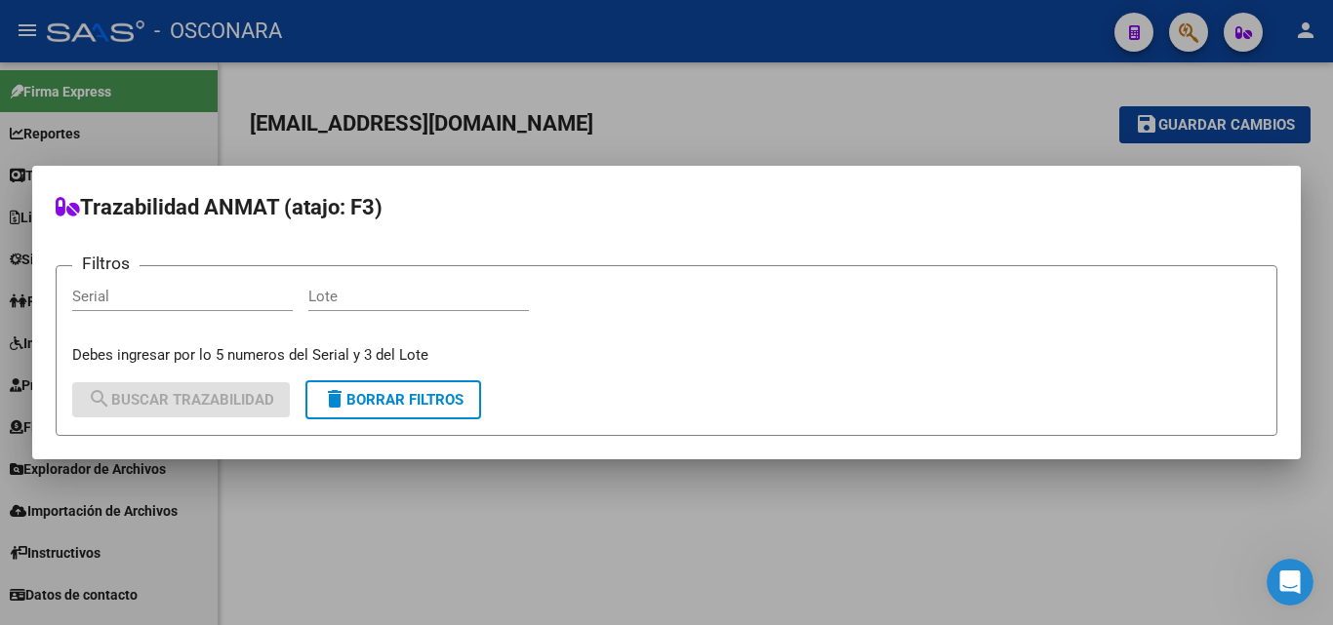
click at [916, 105] on div at bounding box center [666, 312] width 1333 height 625
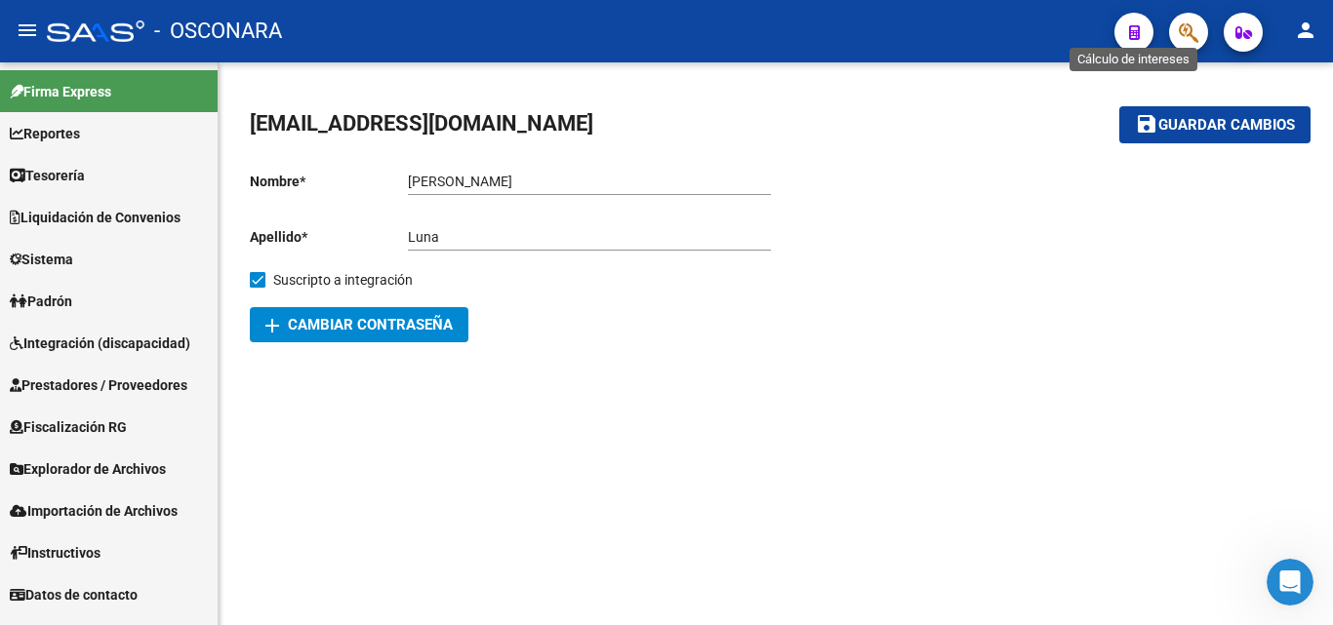
click at [1134, 27] on icon "button" at bounding box center [1134, 32] width 11 height 15
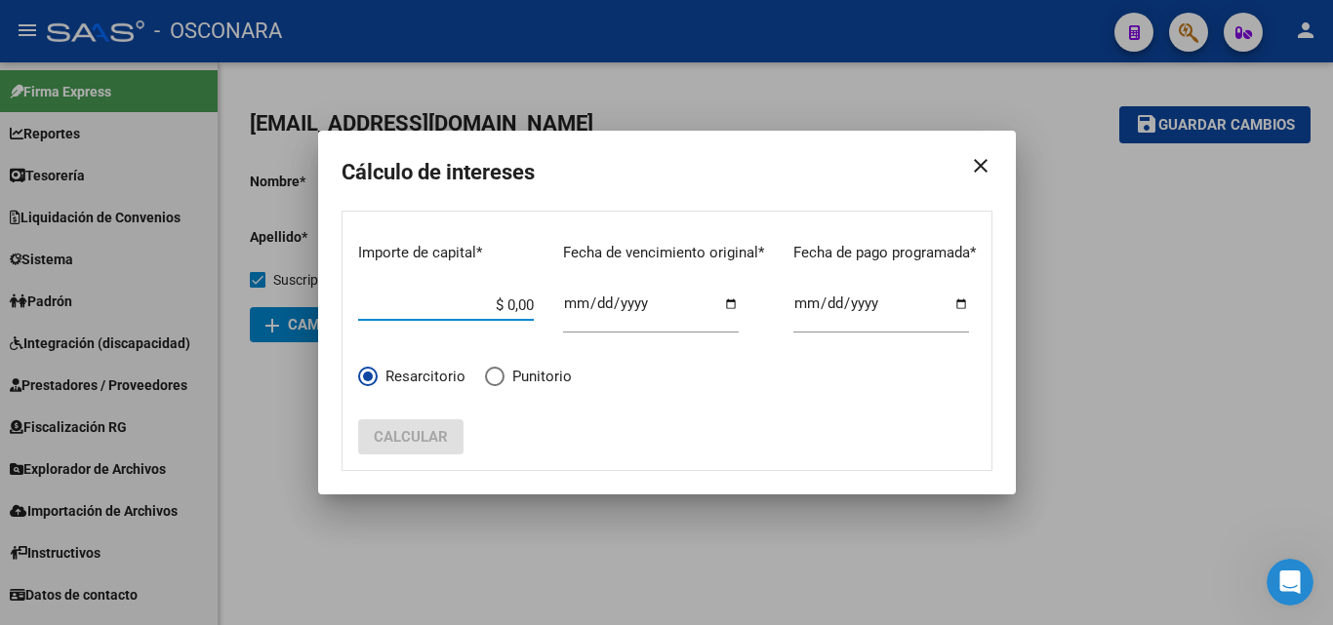
click at [984, 165] on mat-icon "close" at bounding box center [972, 166] width 39 height 55
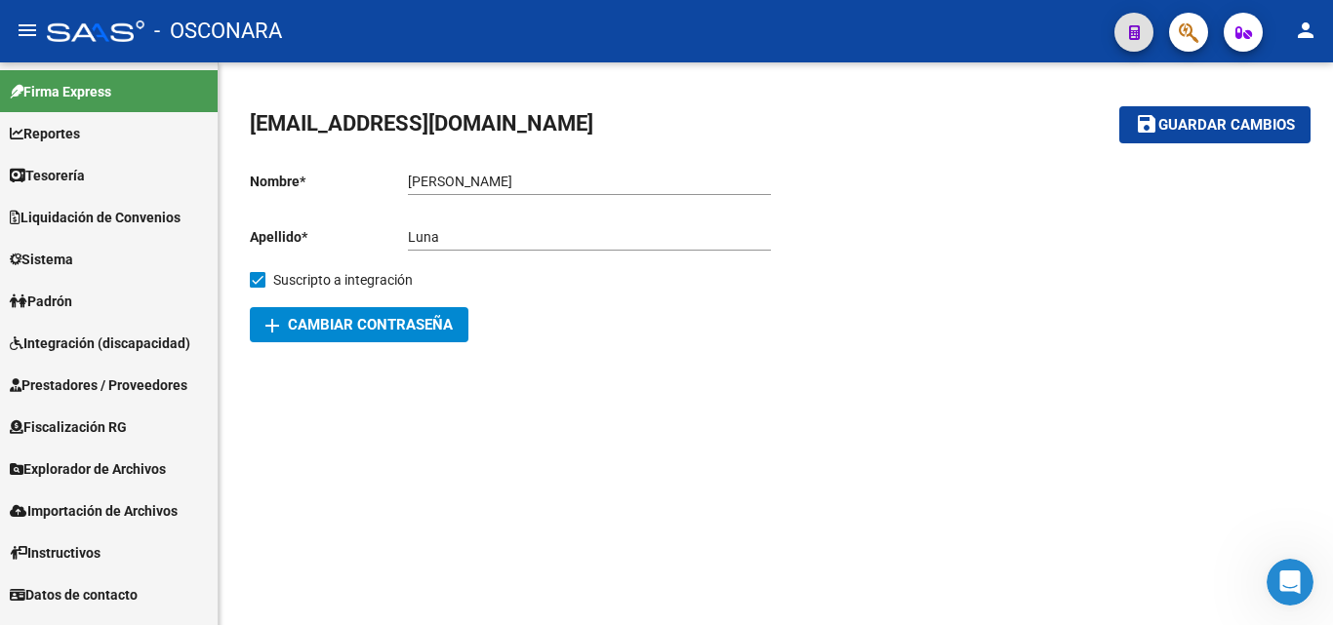
click at [24, 33] on mat-icon "menu" at bounding box center [27, 30] width 23 height 23
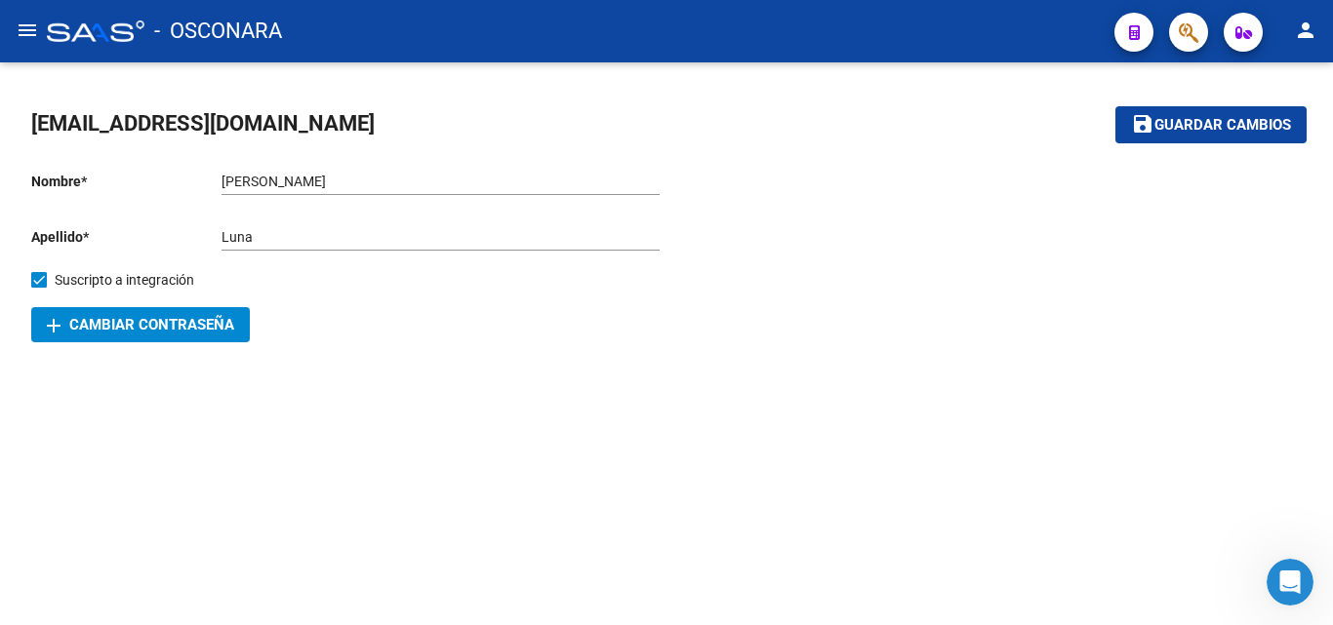
click at [24, 33] on mat-icon "menu" at bounding box center [27, 30] width 23 height 23
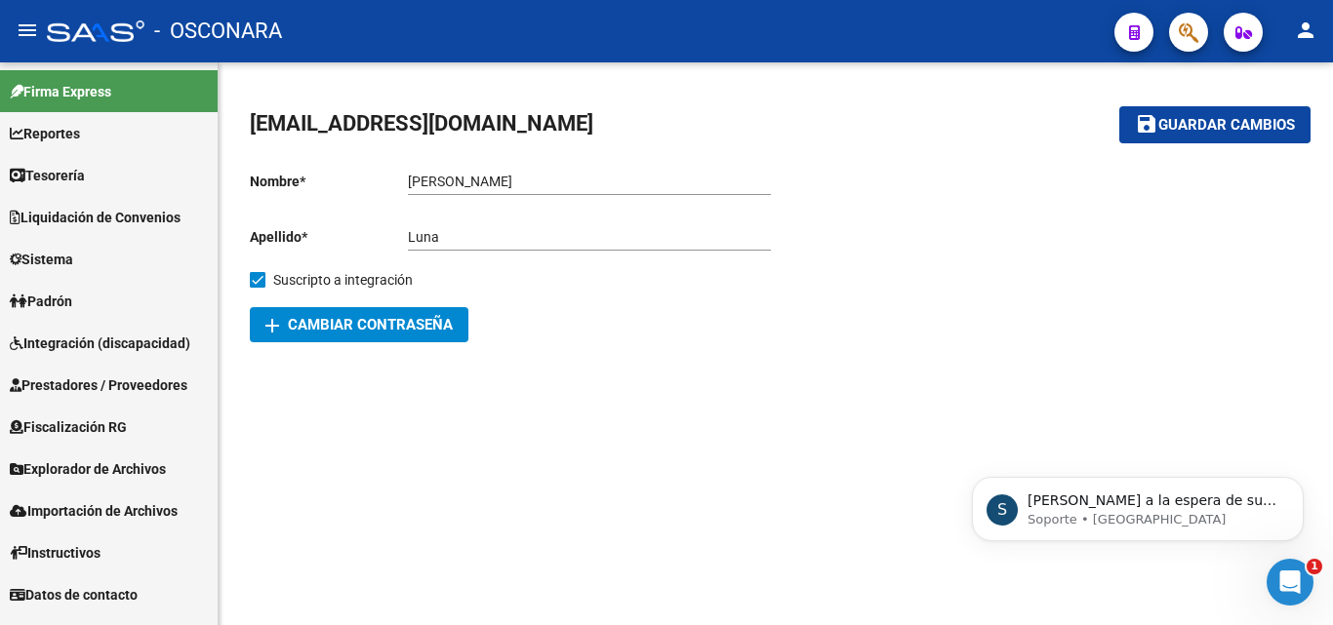
scroll to position [11, 0]
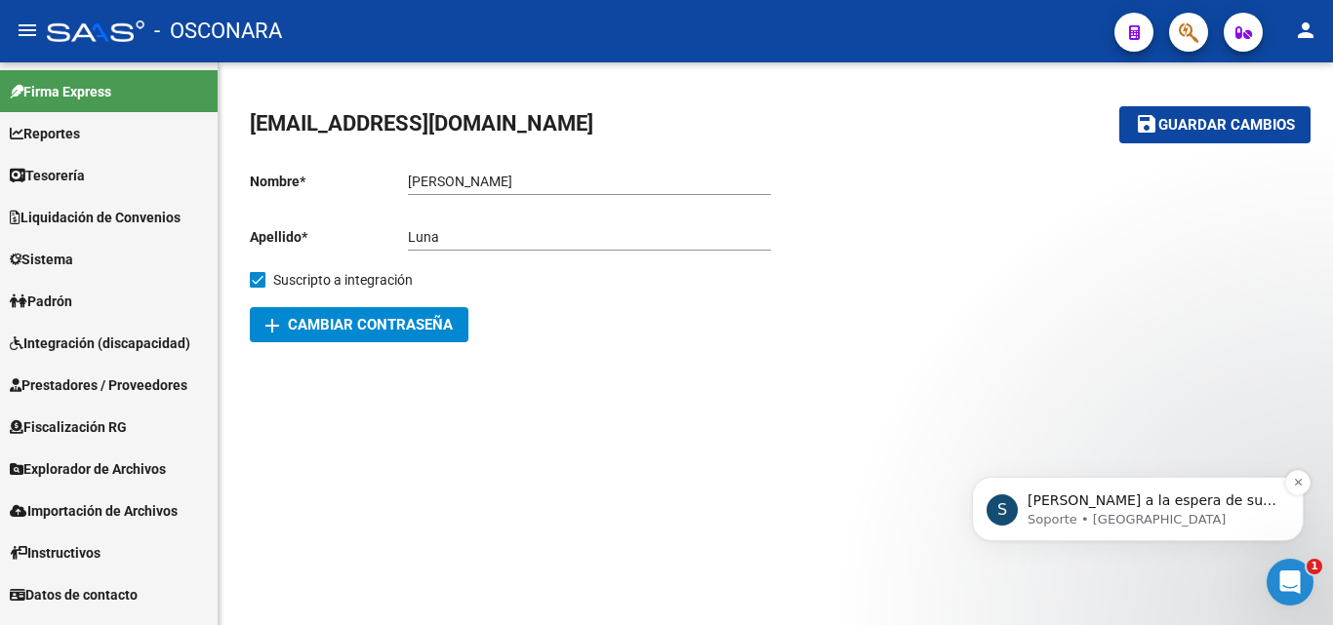
click at [1163, 511] on p "Soporte • [GEOGRAPHIC_DATA]" at bounding box center [1154, 520] width 252 height 18
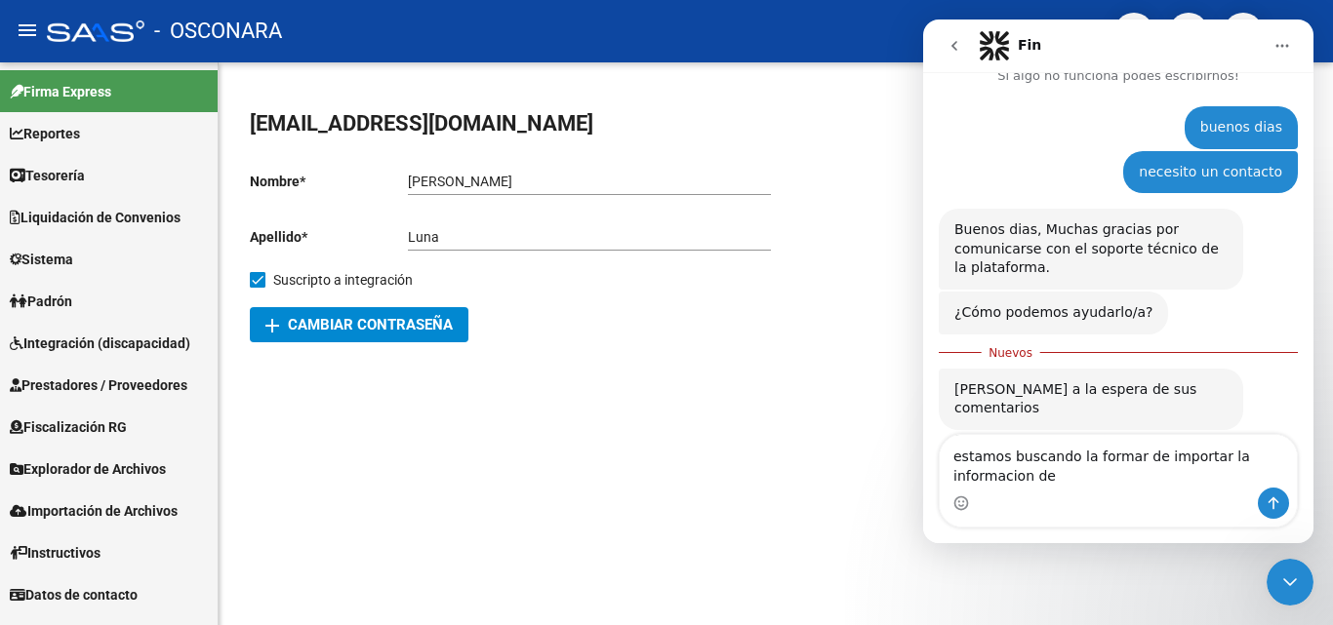
scroll to position [62, 0]
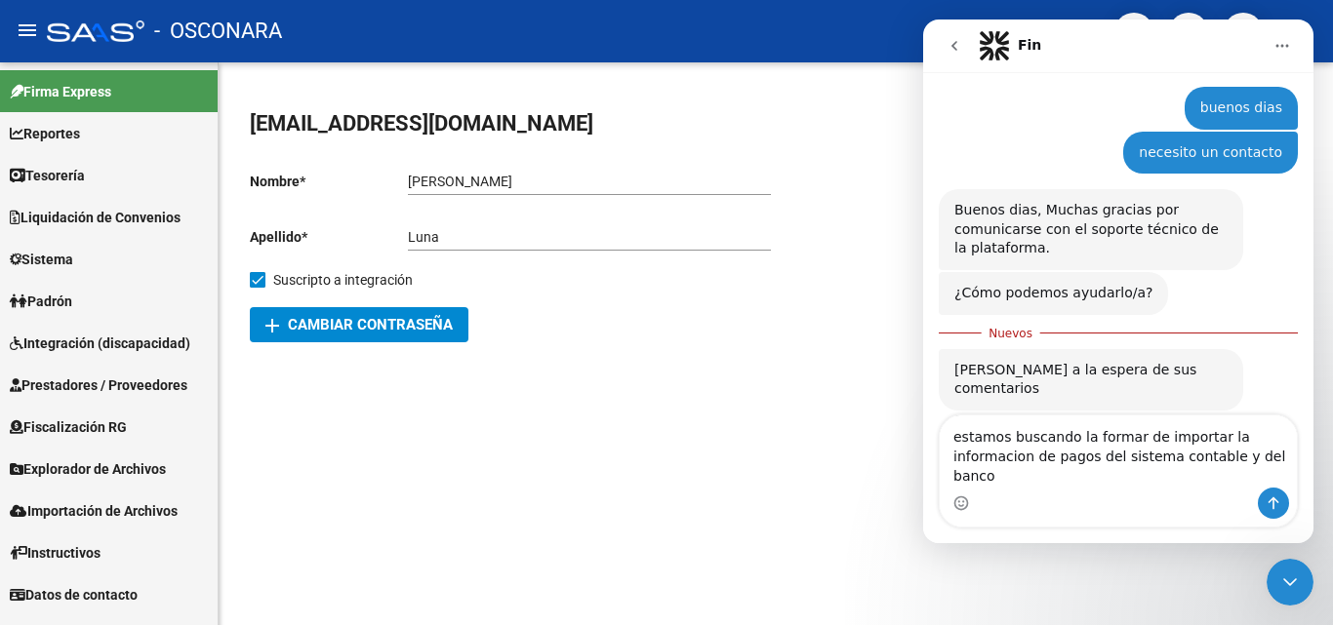
drag, startPoint x: 1248, startPoint y: 460, endPoint x: 1275, endPoint y: 339, distance: 124.0
click at [1275, 339] on div "Quedamos a la espera de sus comentarios Soporte • Hace 1m" at bounding box center [1118, 393] width 359 height 121
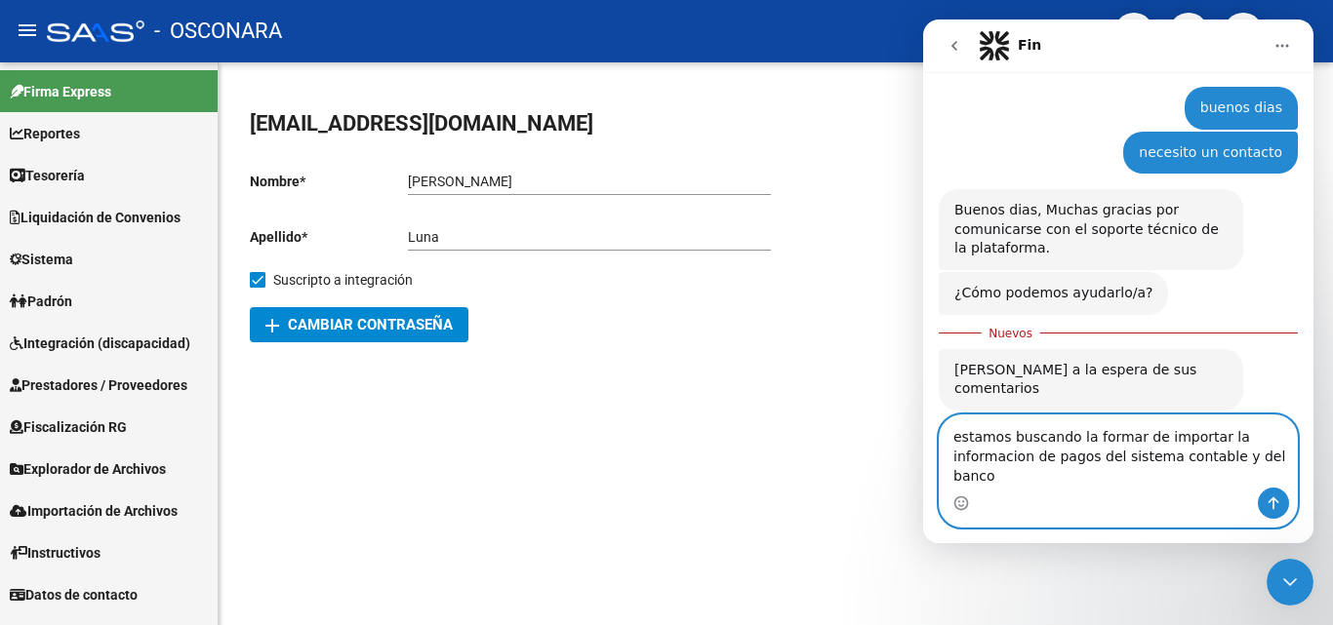
drag, startPoint x: 1203, startPoint y: 457, endPoint x: 1290, endPoint y: 462, distance: 87.0
click at [1290, 462] on textarea "estamos buscando la formar de importar la informacion de pagos del sistema cont…" at bounding box center [1118, 452] width 357 height 72
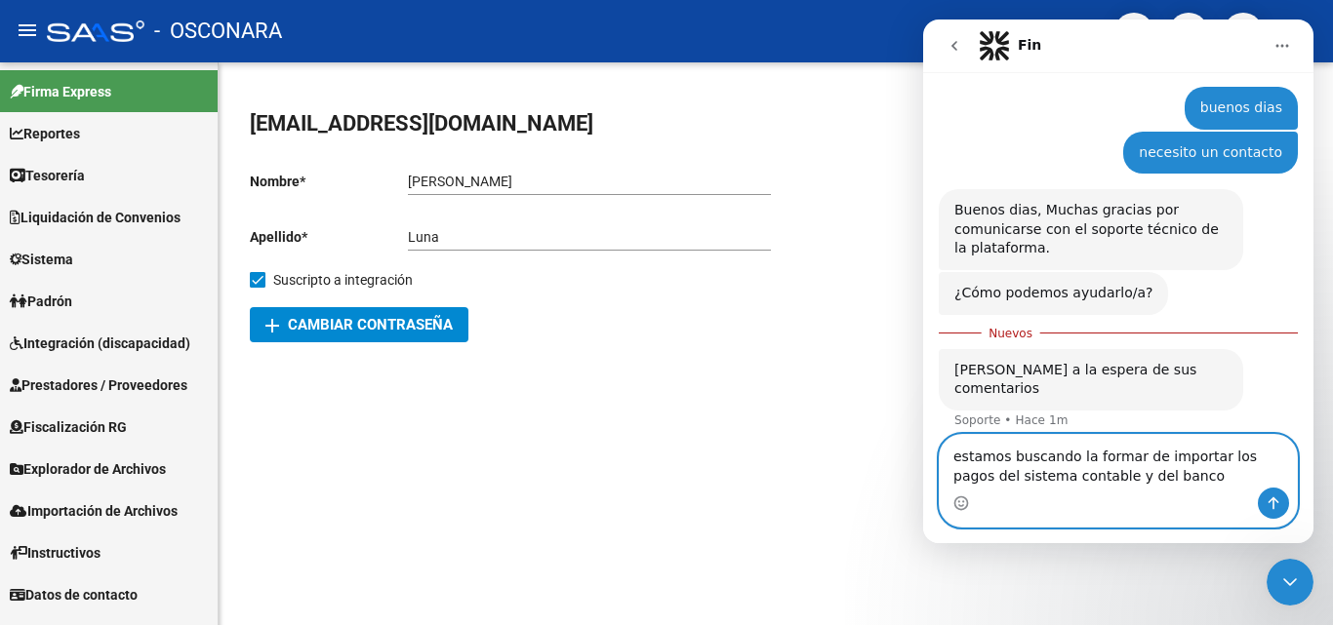
click at [1173, 482] on textarea "estamos buscando la formar de importar los pagos del sistema contable y del ban…" at bounding box center [1118, 461] width 357 height 53
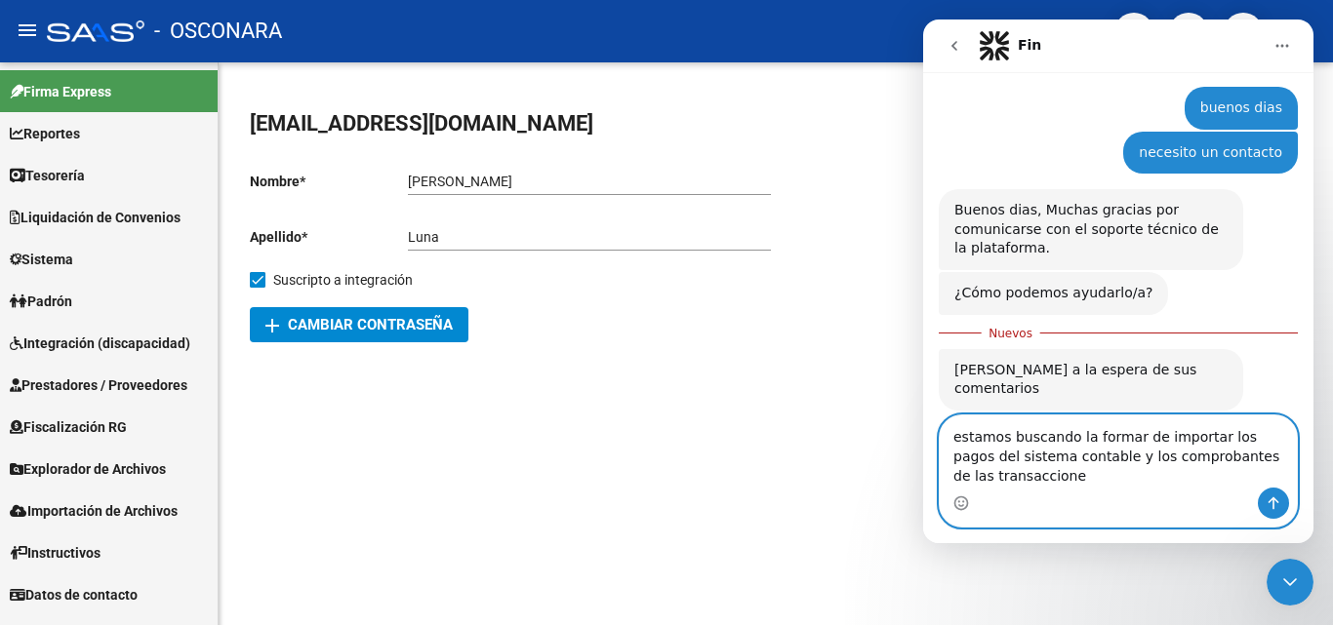
scroll to position [82, 0]
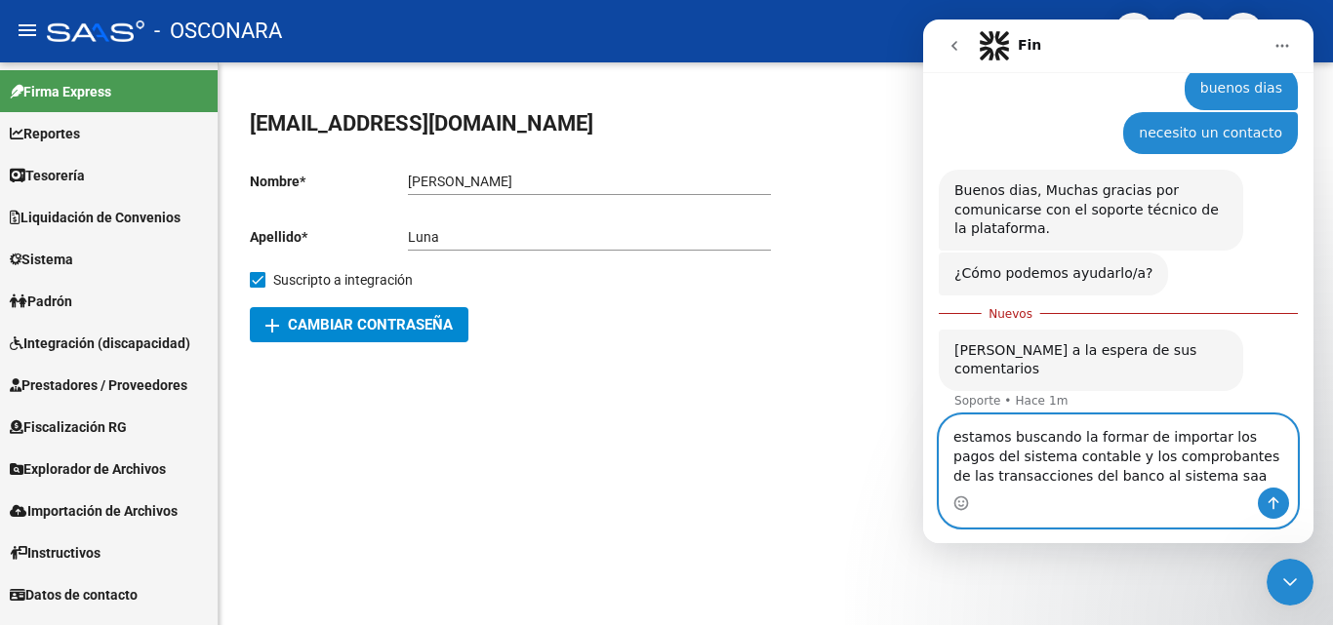
type textarea "estamos buscando la formar de importar los pagos del sistema contable y los com…"
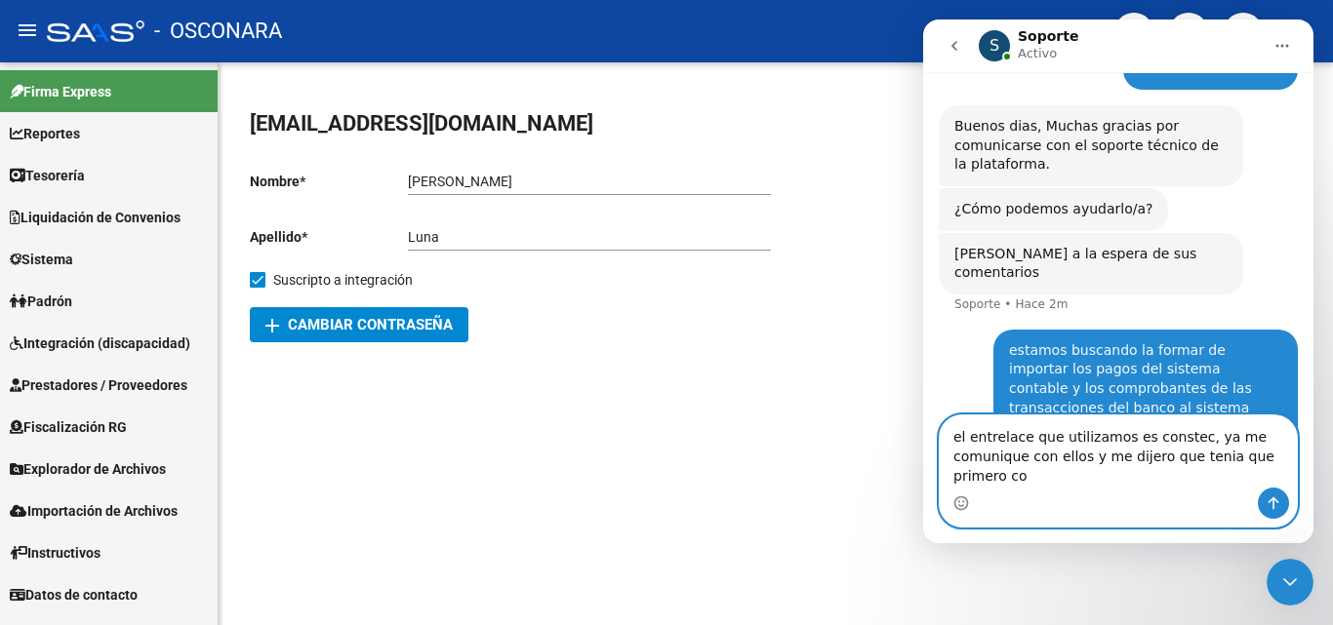
scroll to position [166, 0]
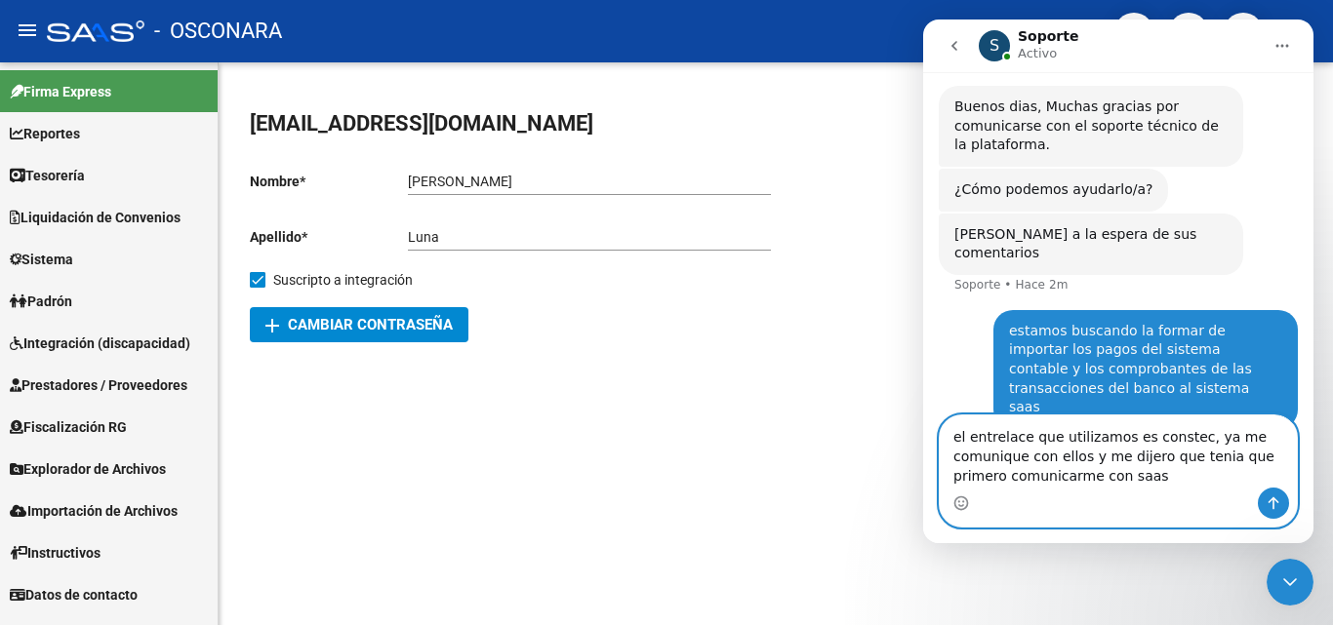
type textarea "el entrelace que utilizamos es constec, ya me comunique con ellos y me dijero q…"
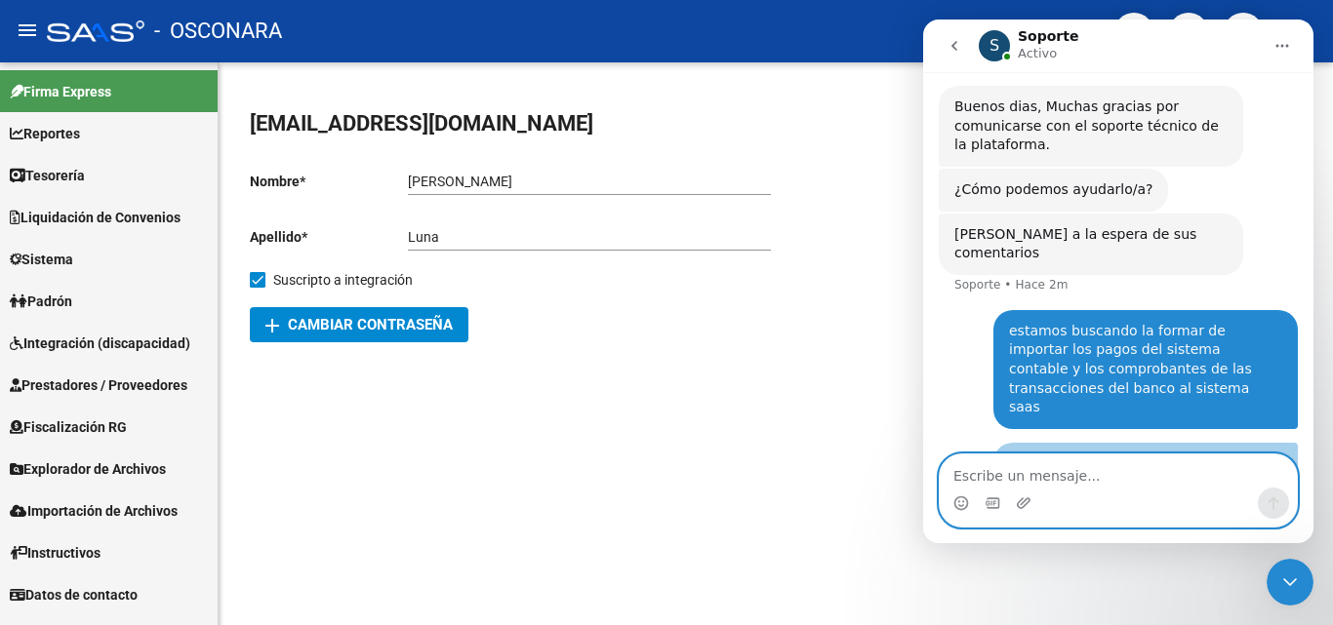
scroll to position [209, 0]
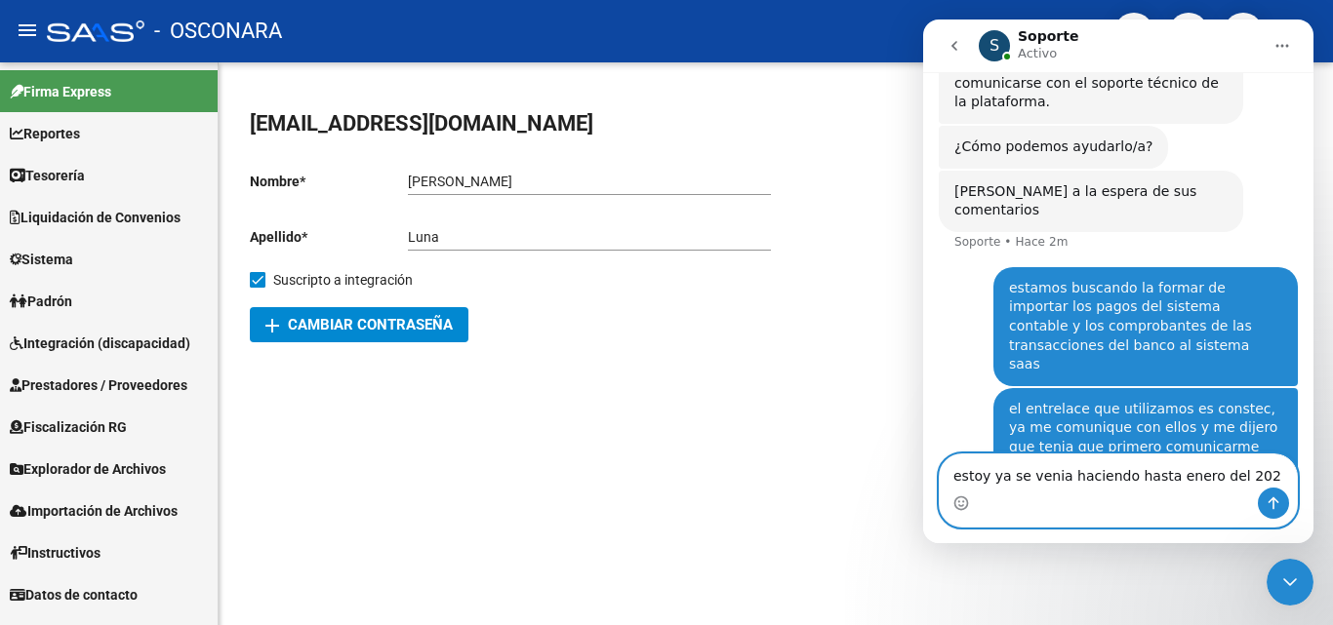
type textarea "estoy ya se venia haciendo hasta [DATE]"
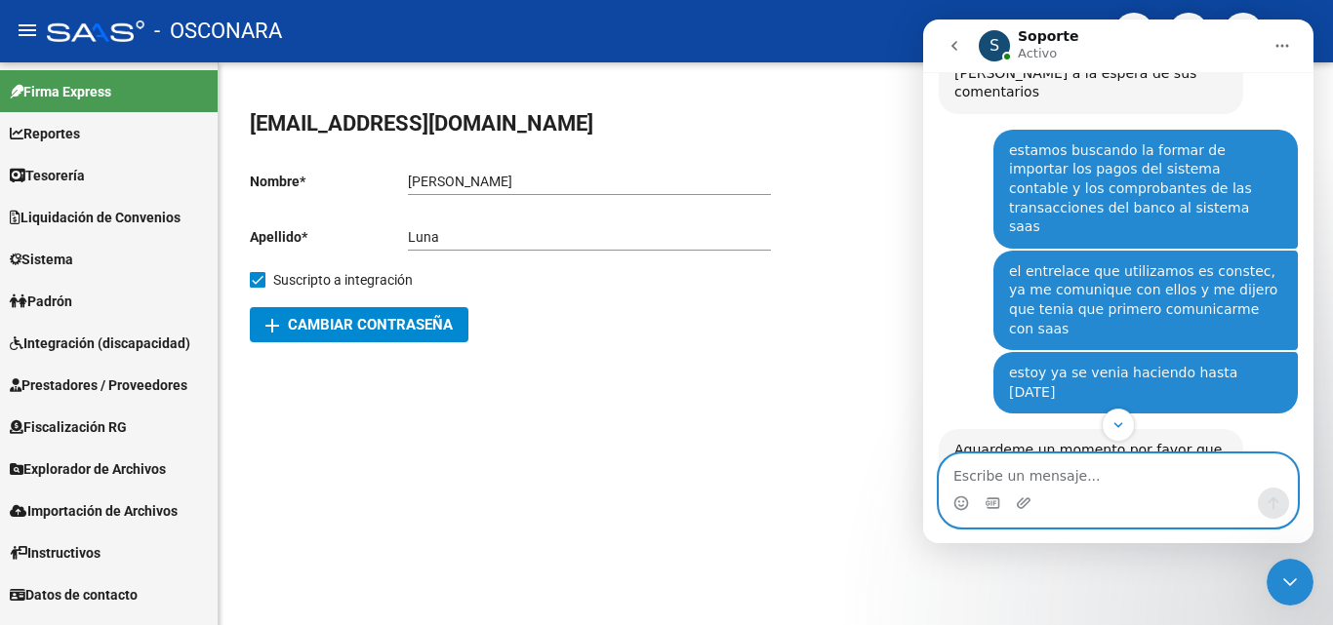
scroll to position [350, 0]
